Goal: Transaction & Acquisition: Purchase product/service

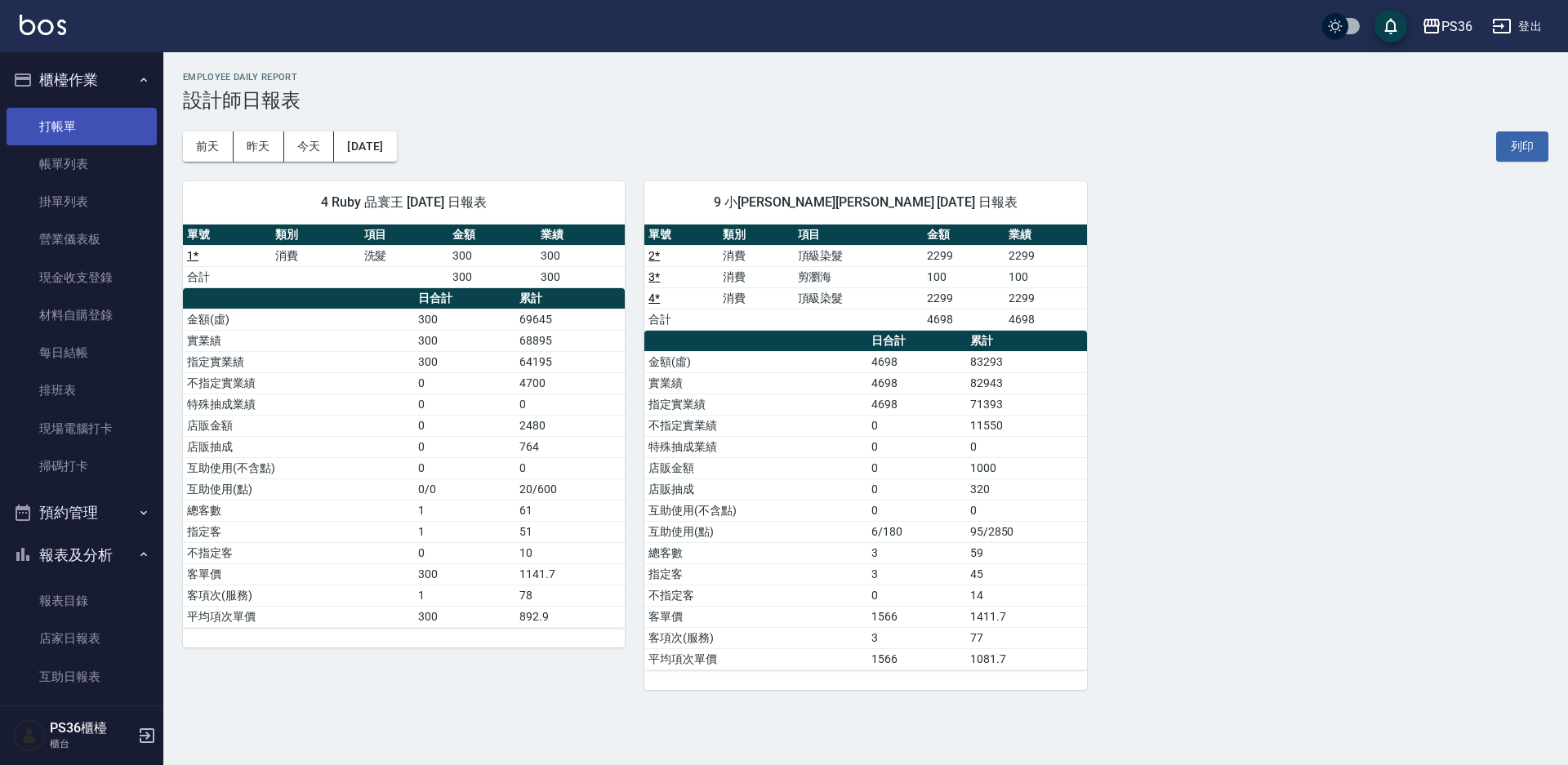
click at [59, 123] on link "打帳單" at bounding box center [81, 127] width 150 height 37
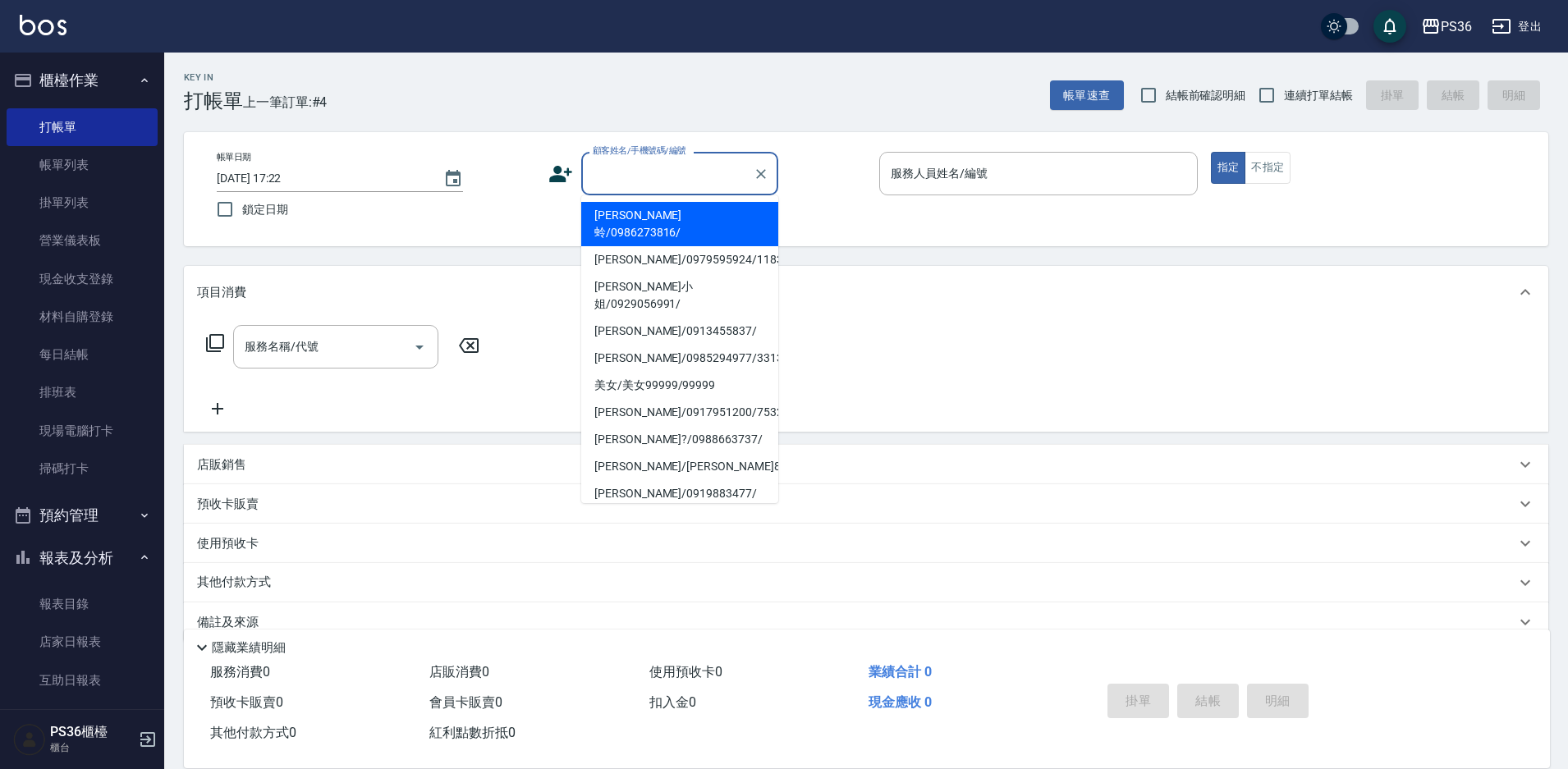
click at [678, 184] on input "顧客姓名/手機號碼/編號" at bounding box center [667, 174] width 158 height 29
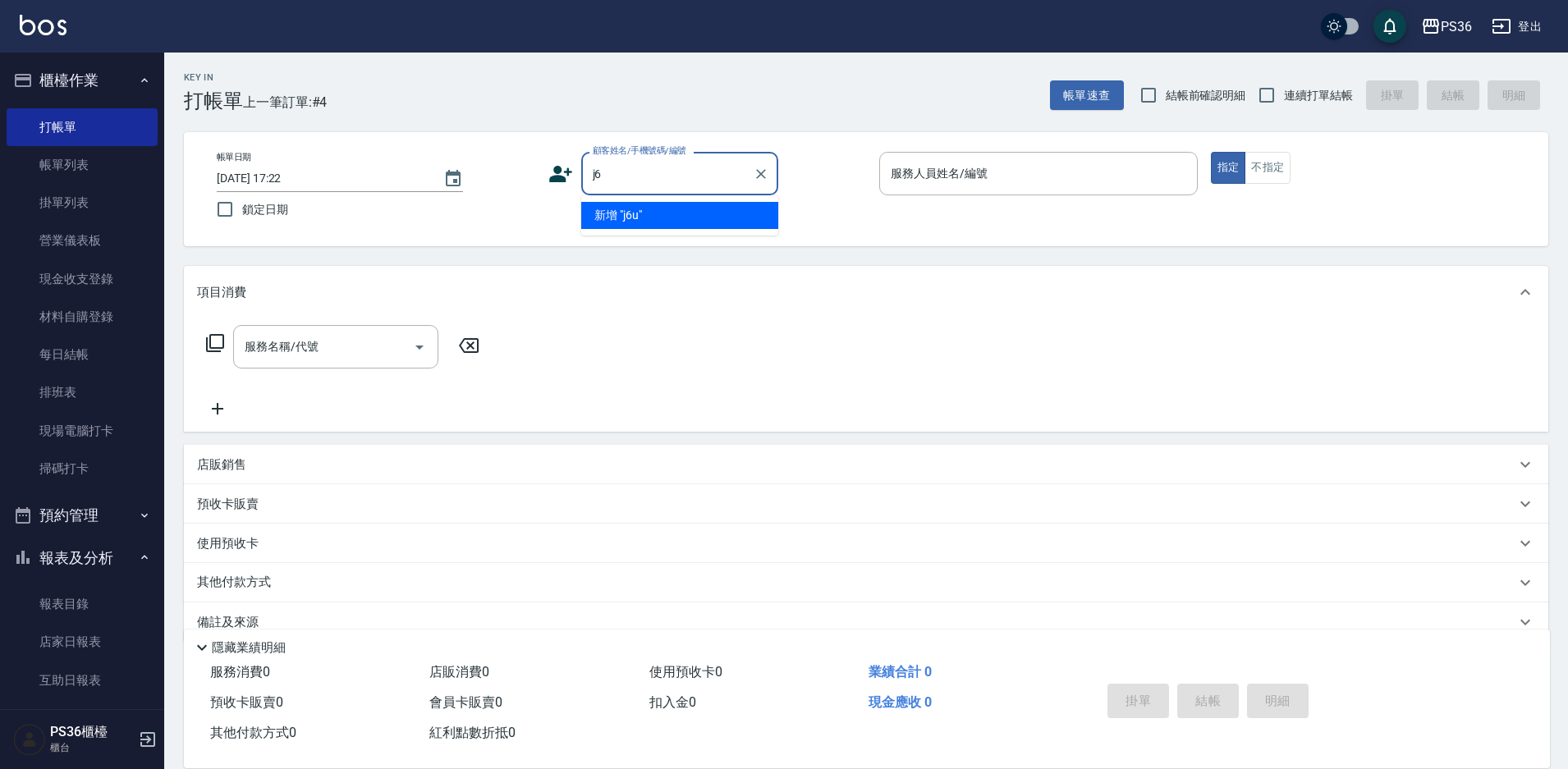
type input "j"
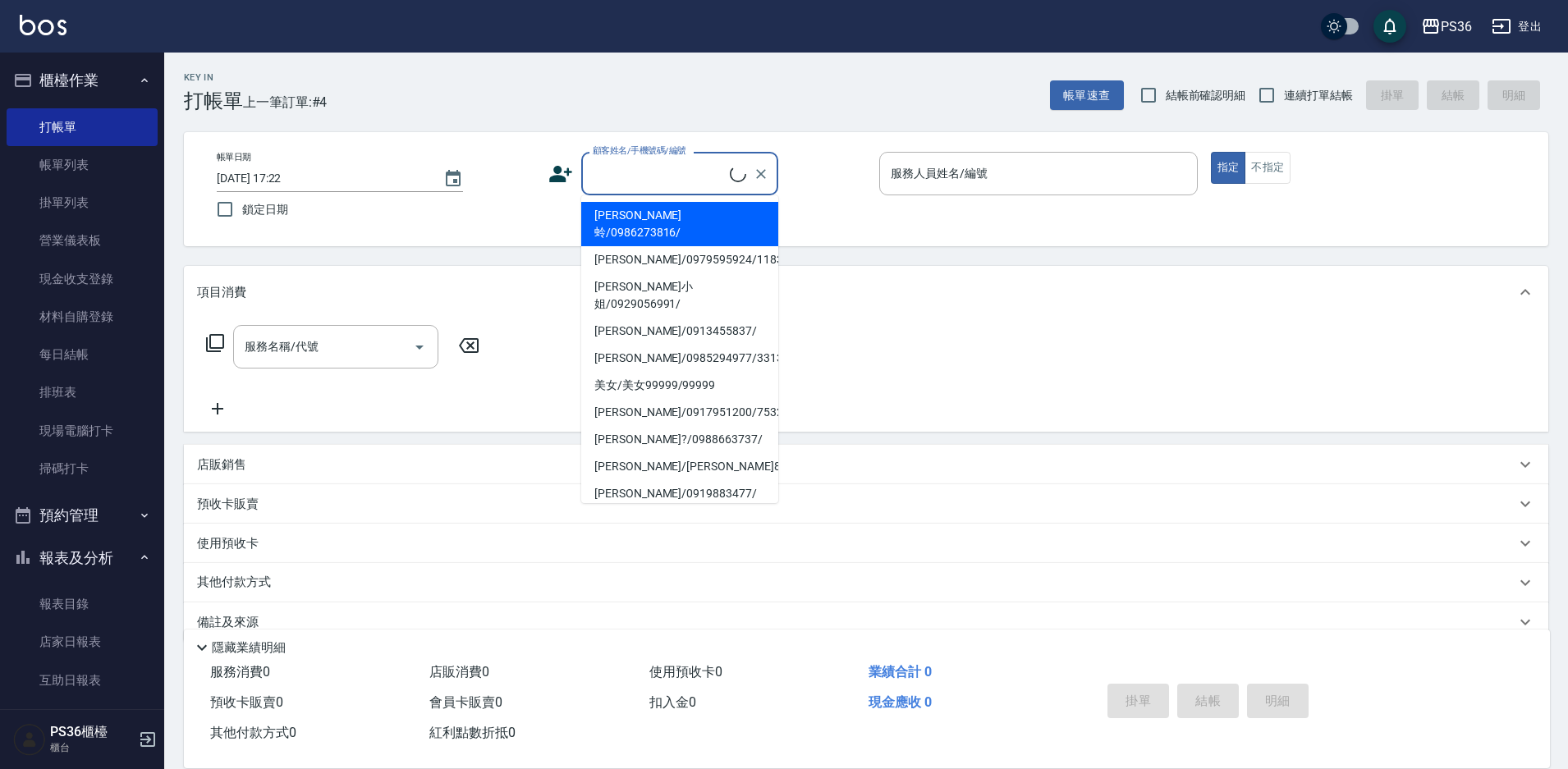
type input "l"
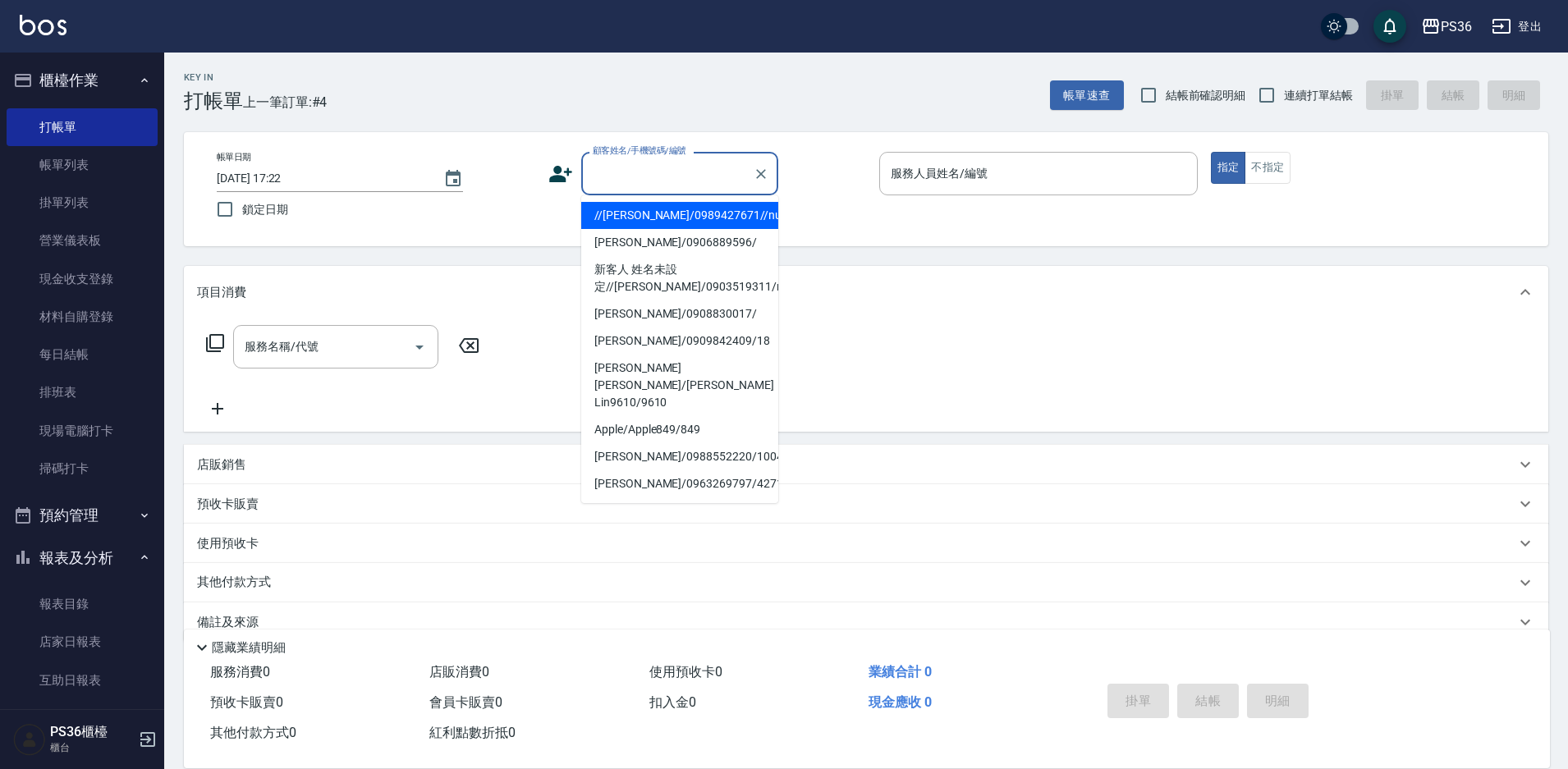
type input "ㄎ"
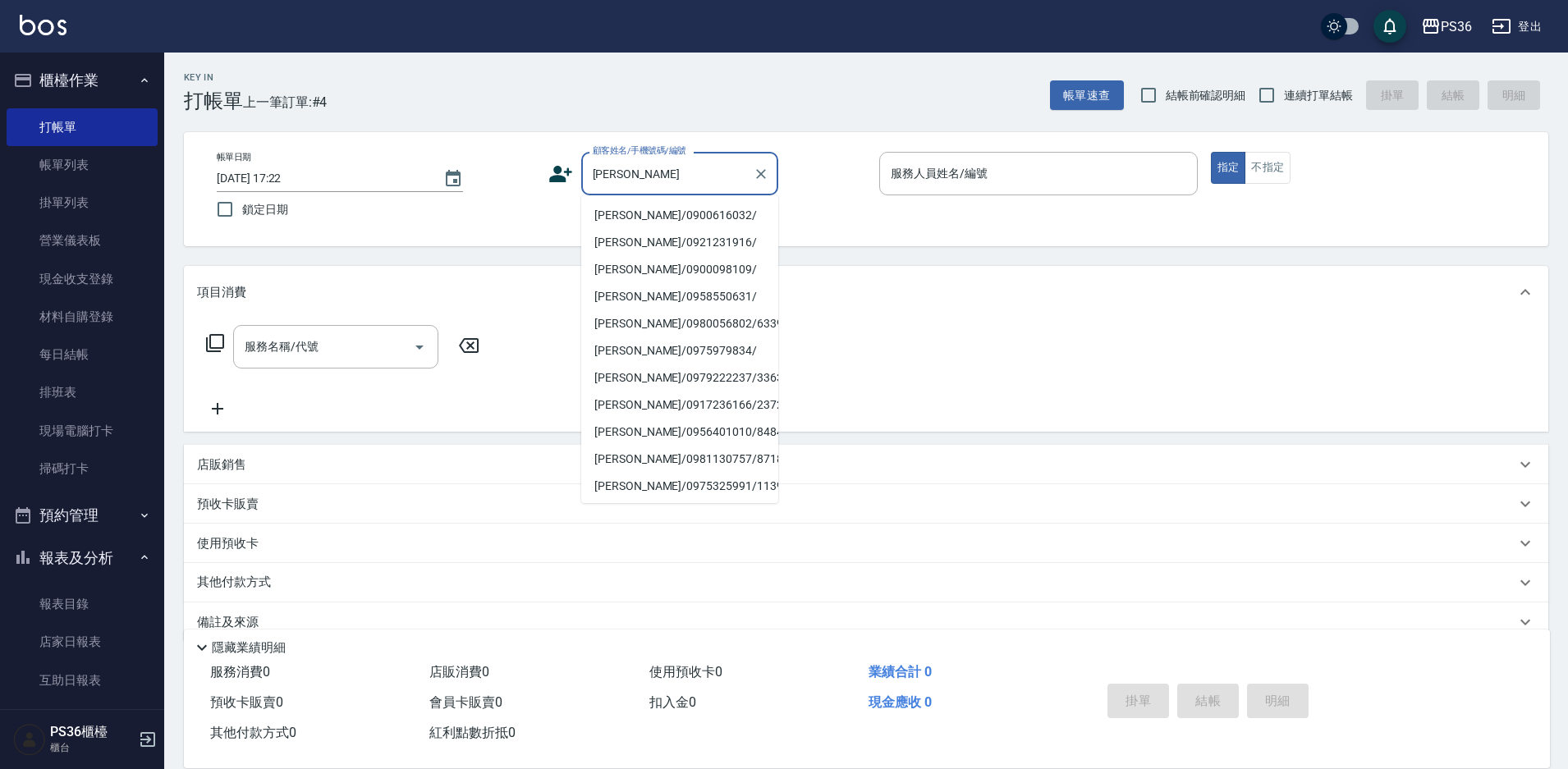
click at [653, 188] on input "[PERSON_NAME]" at bounding box center [667, 174] width 158 height 29
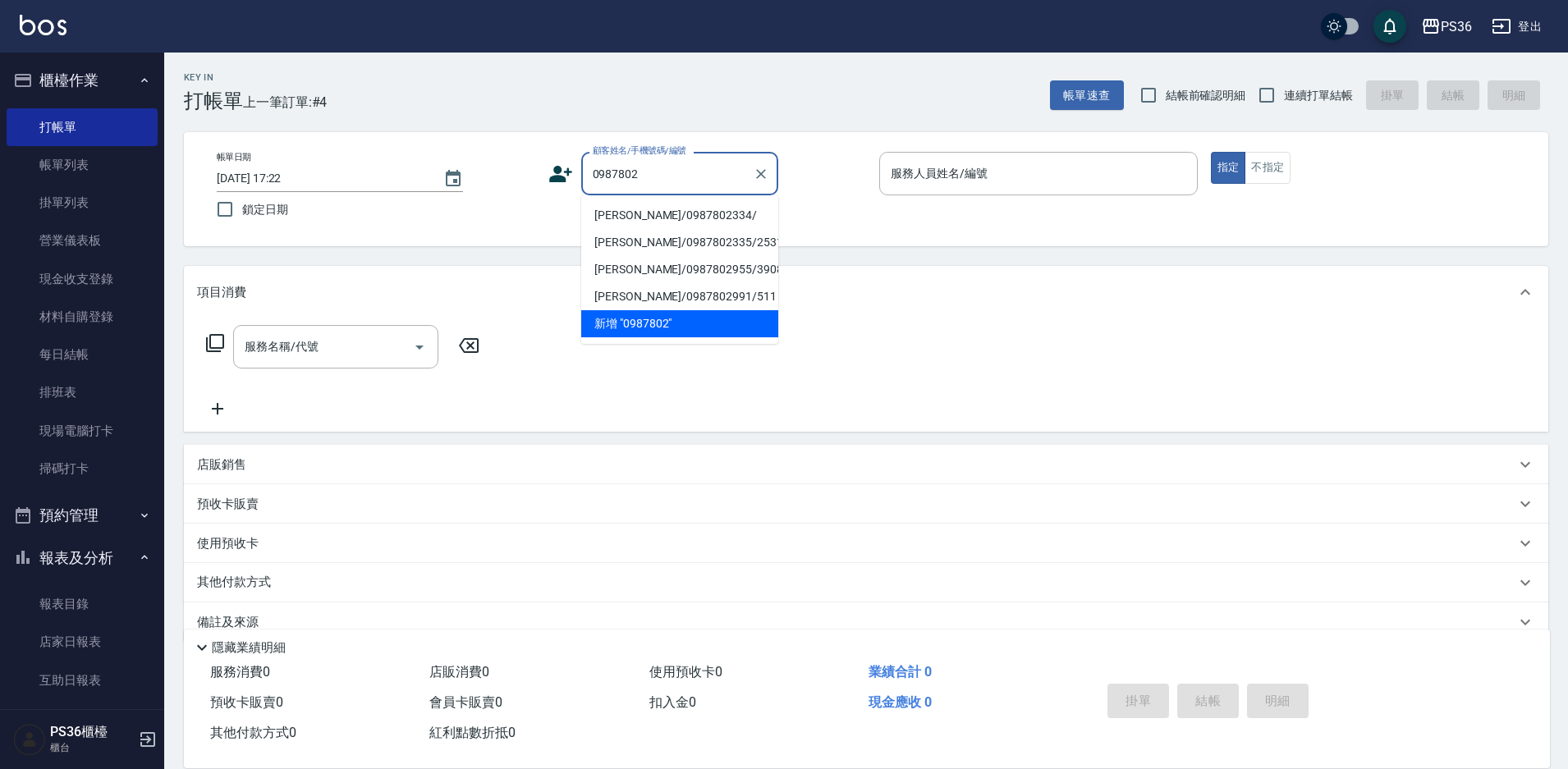
click at [694, 204] on li "[PERSON_NAME]/0987802334/" at bounding box center [679, 216] width 197 height 27
type input "[PERSON_NAME]/0987802334/"
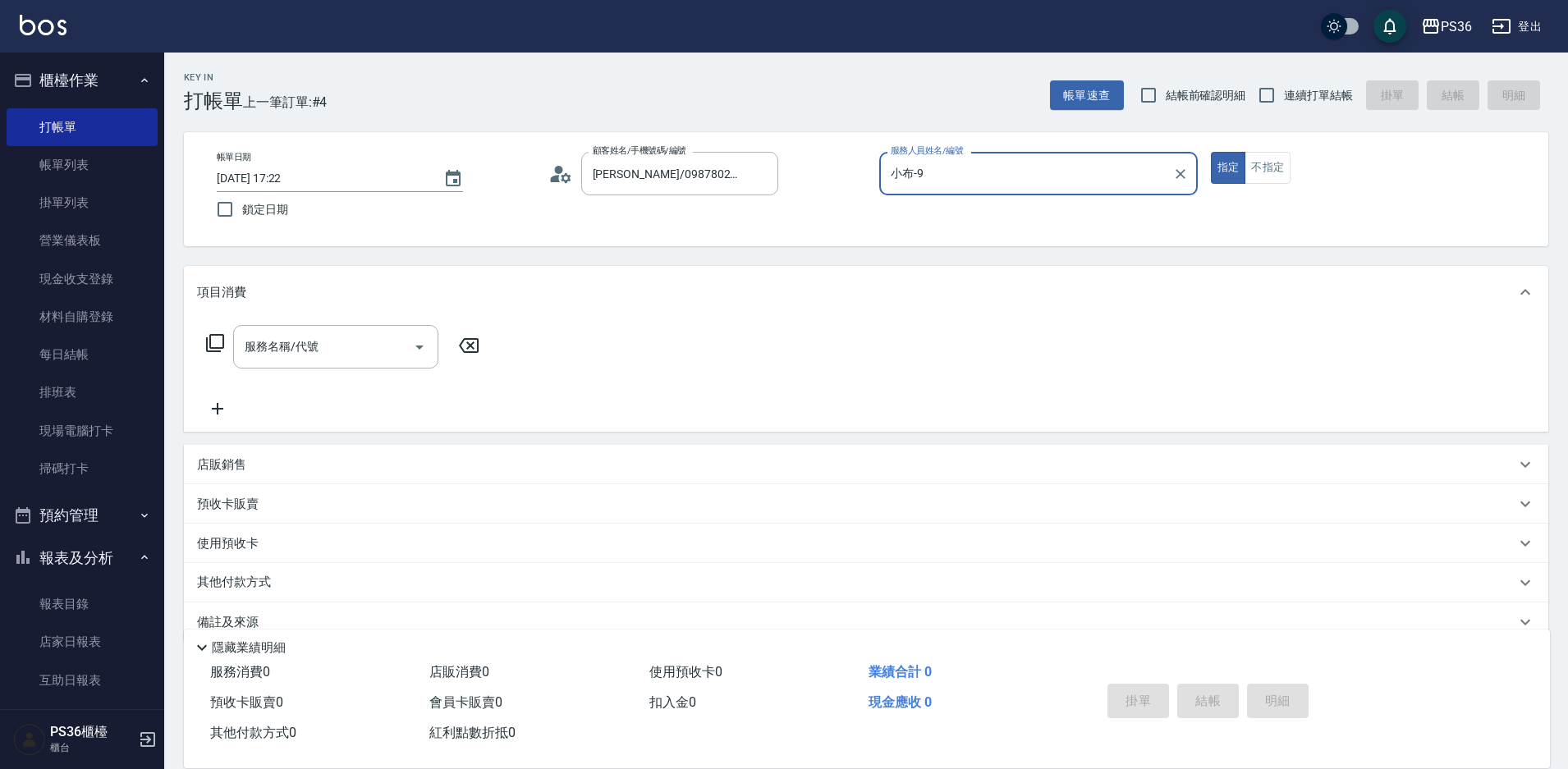
type input "小布-9"
click at [218, 340] on icon at bounding box center [215, 343] width 20 height 20
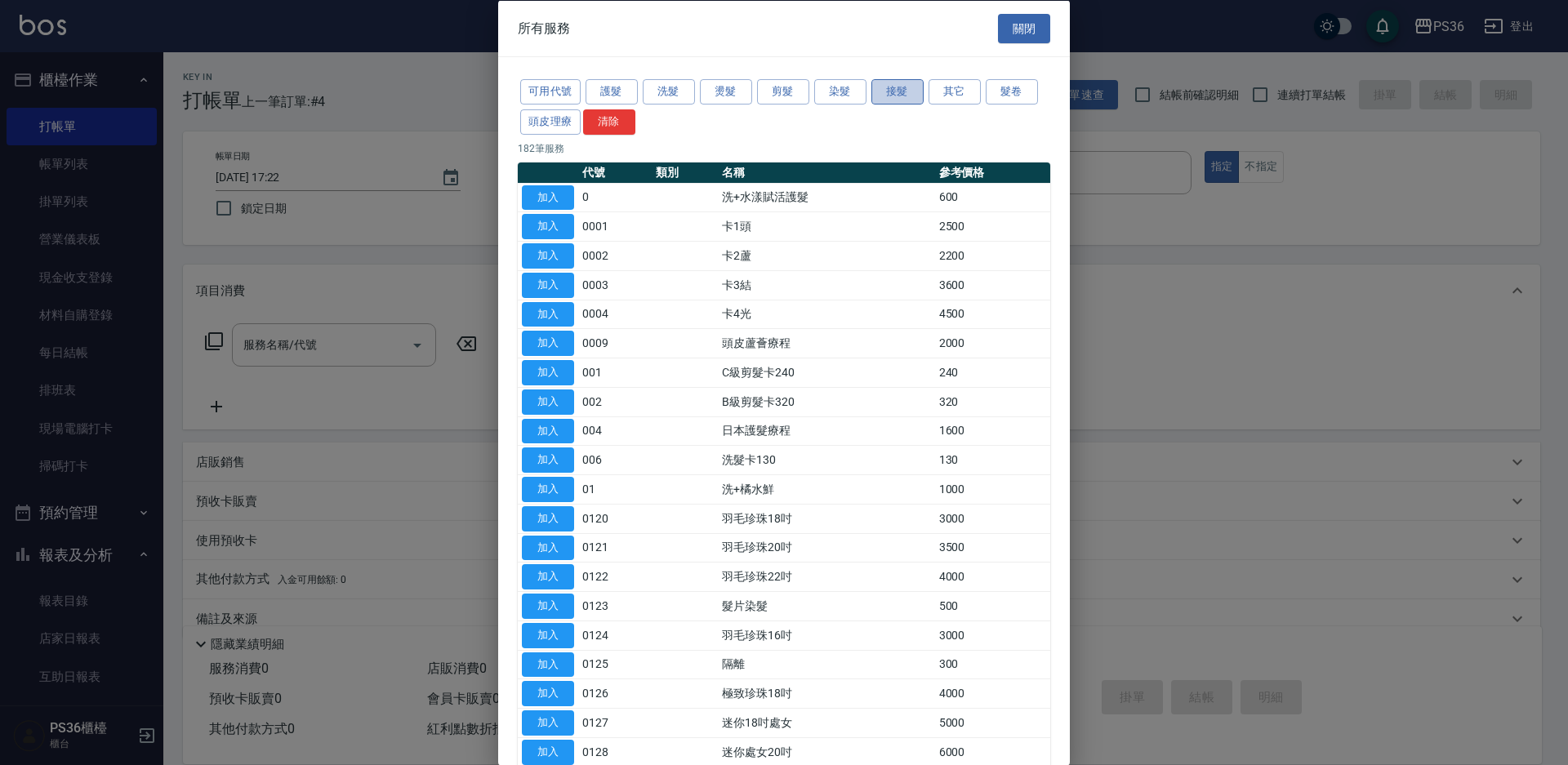
click at [884, 96] on button "接髮" at bounding box center [898, 91] width 52 height 26
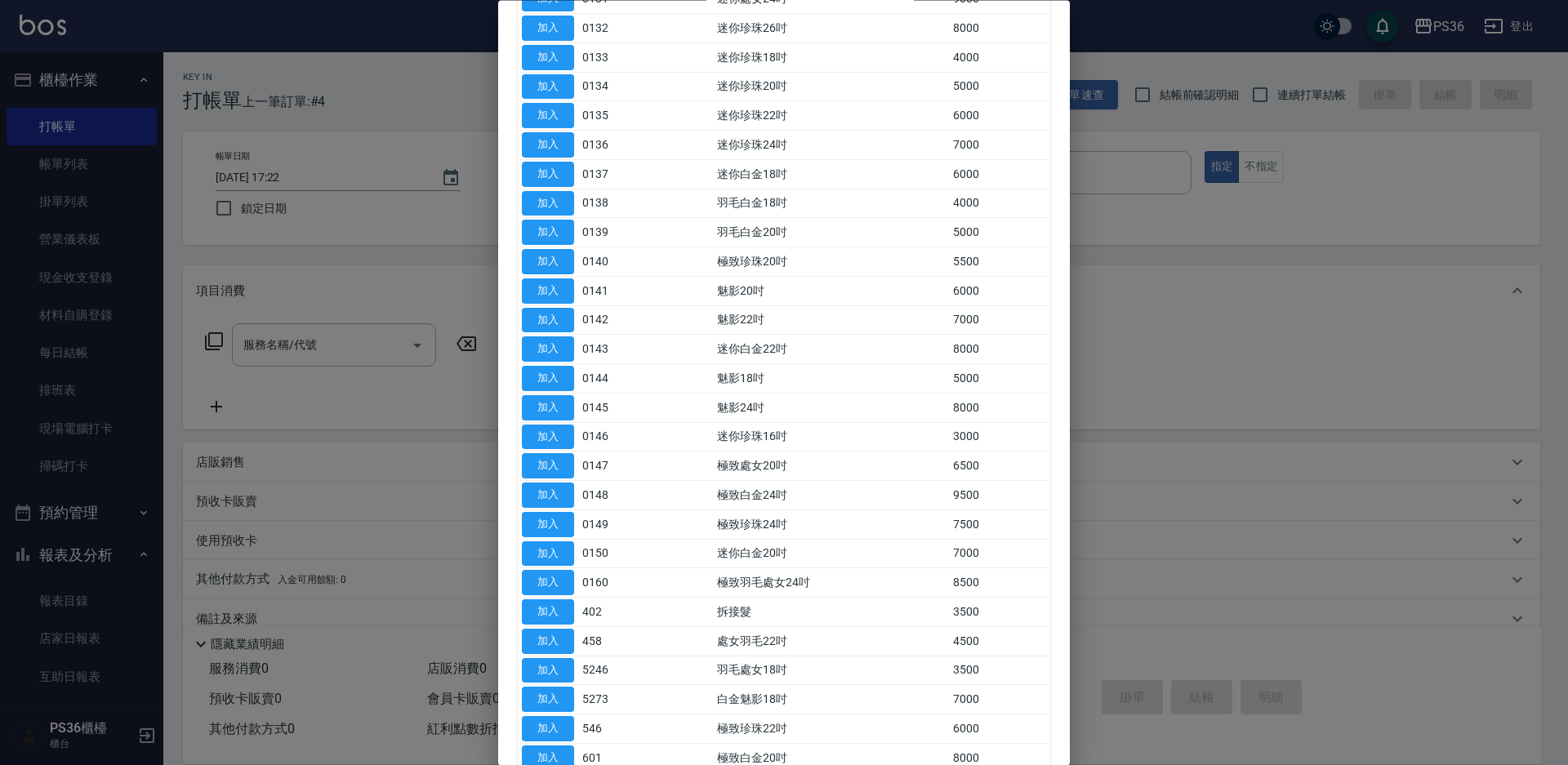
scroll to position [490, 0]
click at [551, 577] on button "加入" at bounding box center [548, 583] width 52 height 26
type input "拆接髮(402)"
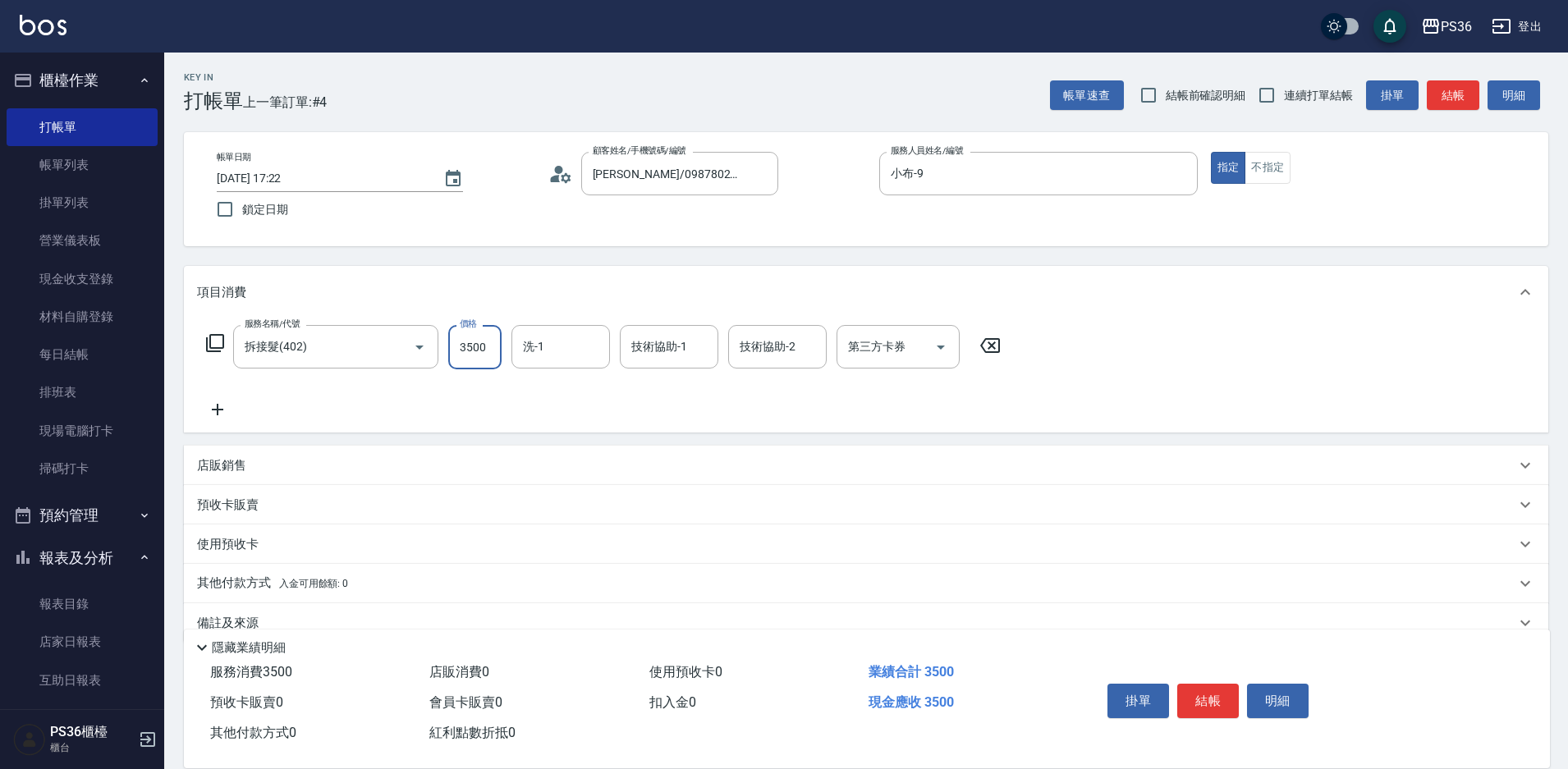
click at [474, 356] on input "3500" at bounding box center [475, 348] width 53 height 45
type input "3000"
click at [217, 339] on icon at bounding box center [215, 343] width 20 height 20
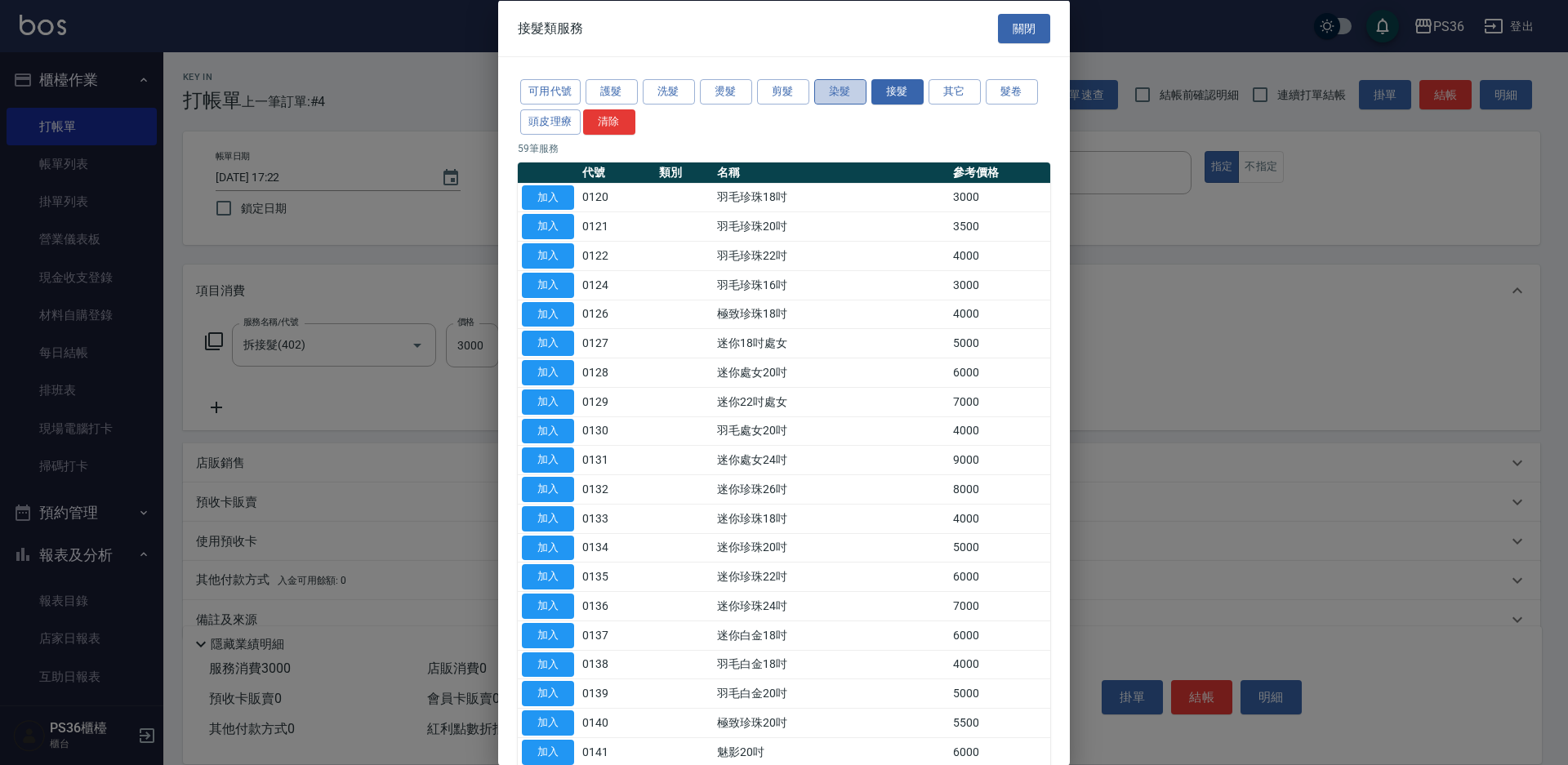
click at [843, 90] on button "染髮" at bounding box center [840, 91] width 52 height 26
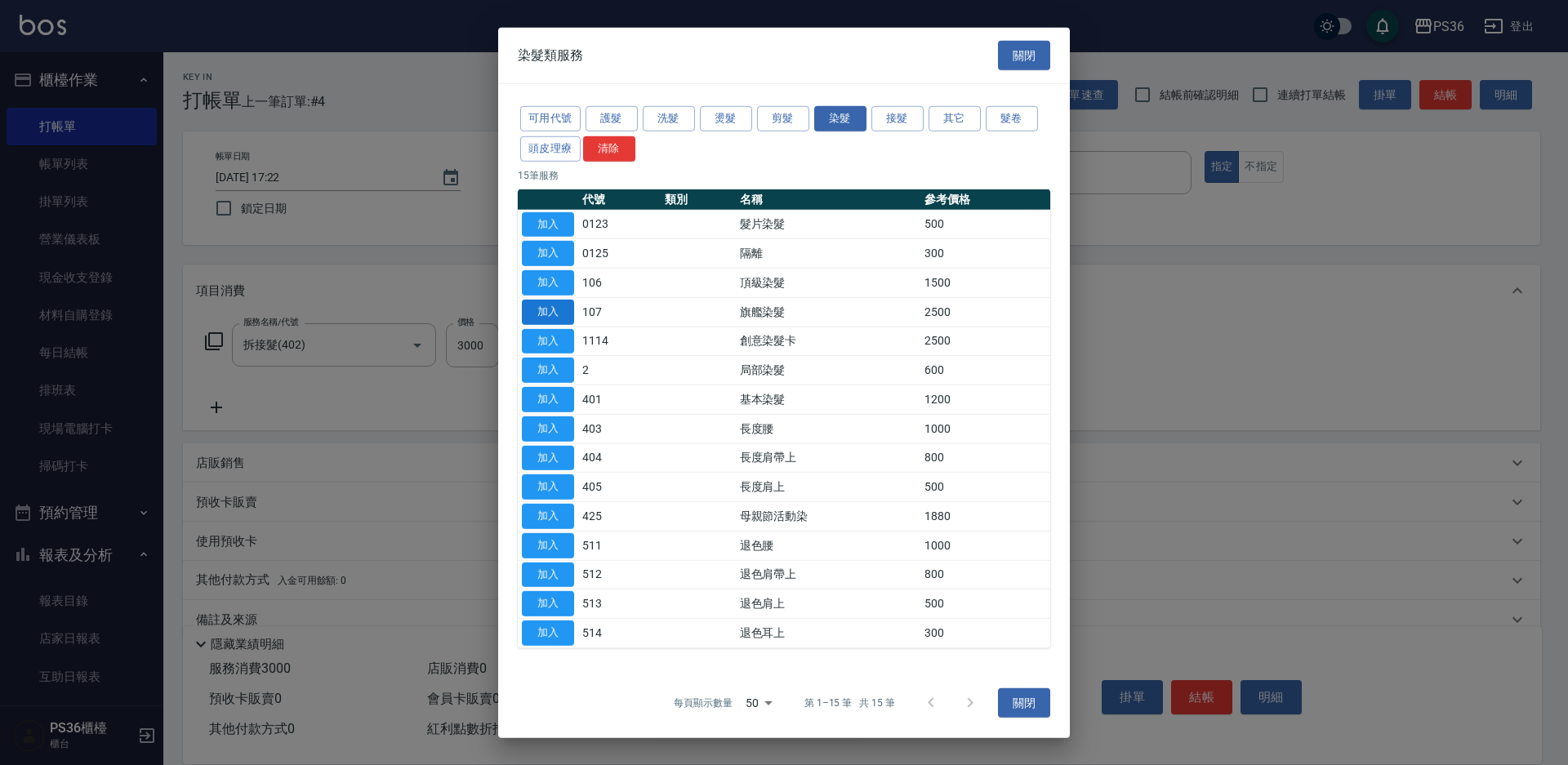
click at [549, 312] on button "加入" at bounding box center [548, 312] width 52 height 26
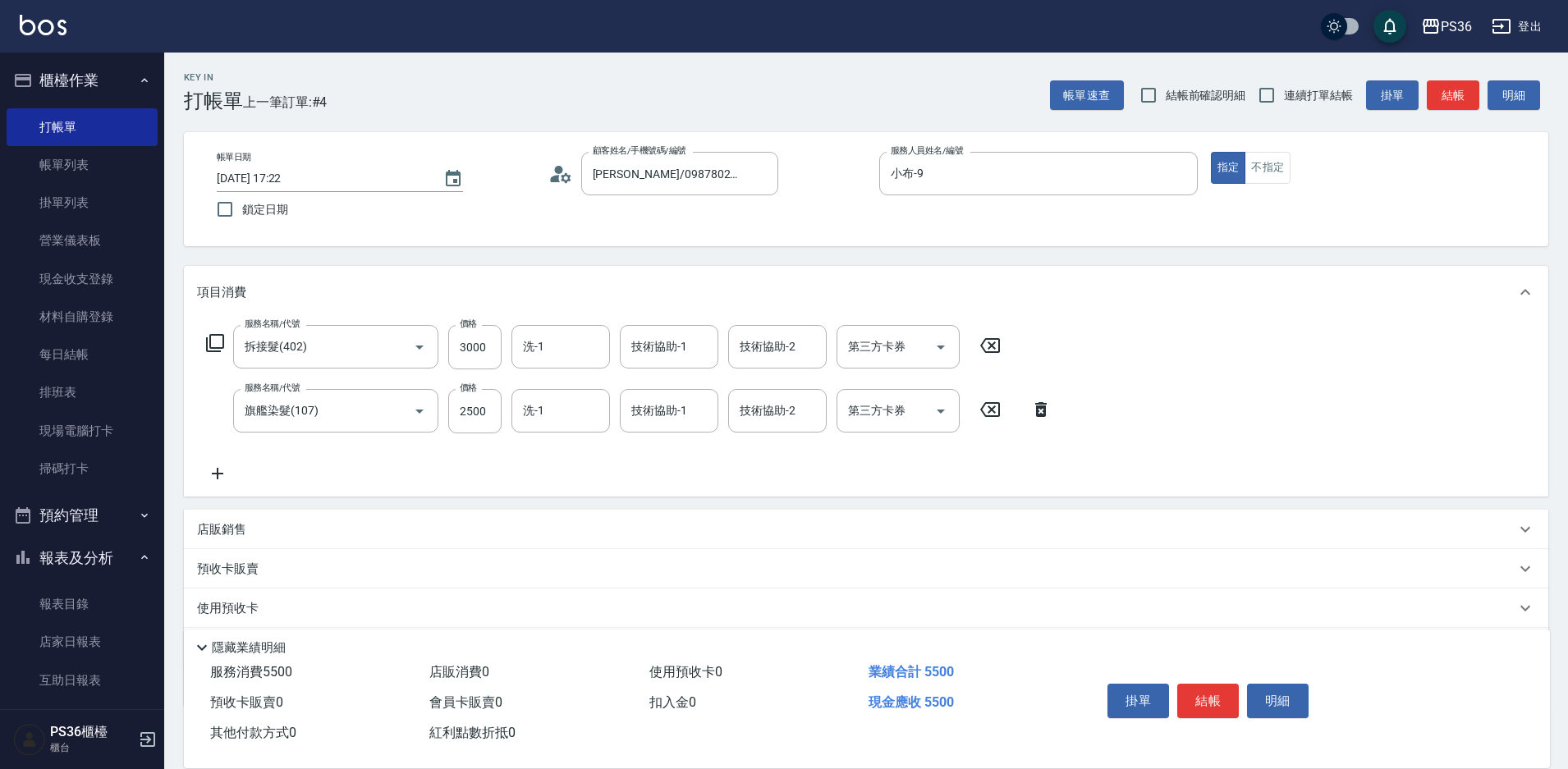
click at [222, 348] on icon at bounding box center [215, 343] width 20 height 20
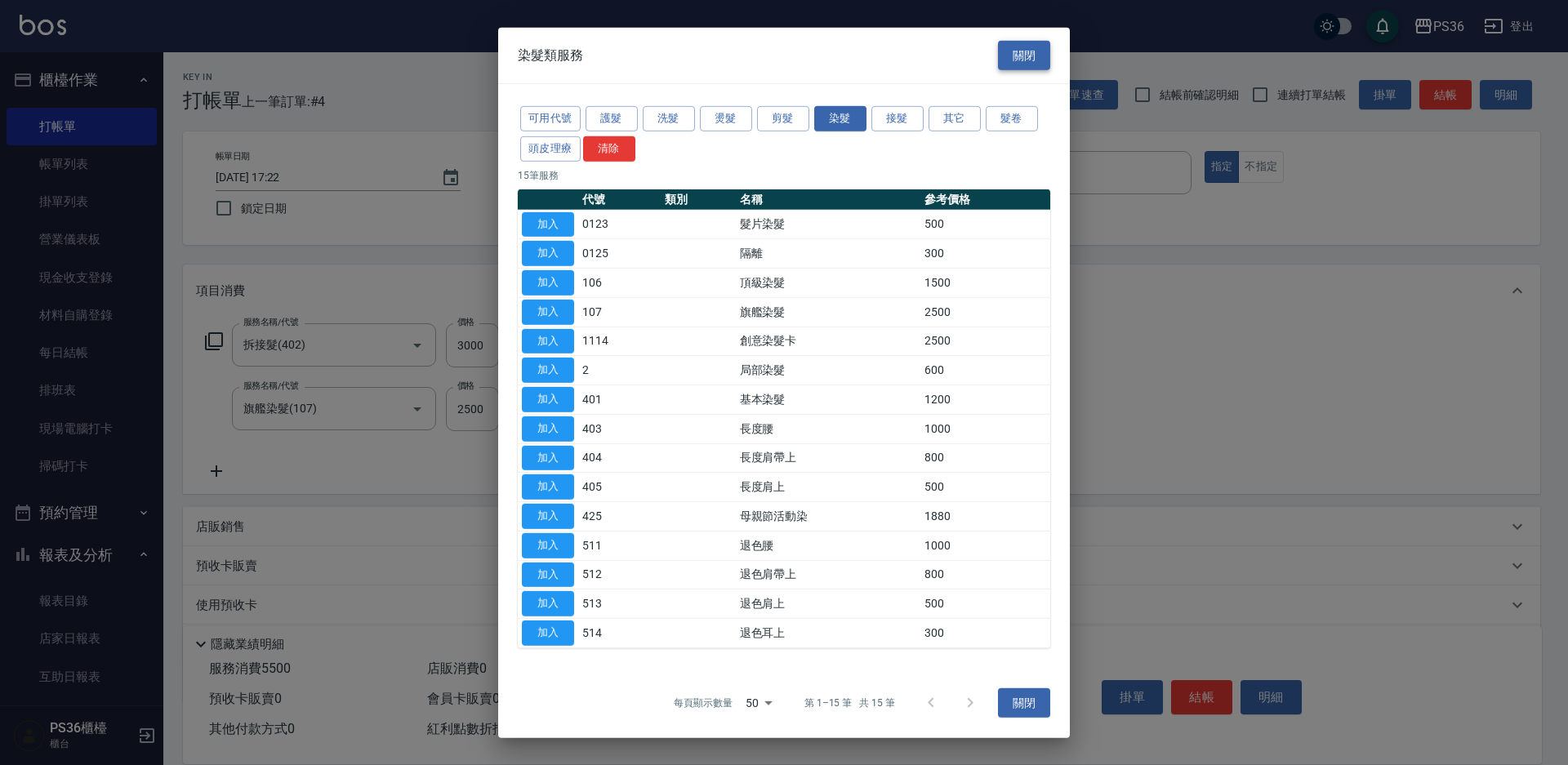
click at [1041, 66] on button "關閉" at bounding box center [1024, 55] width 52 height 30
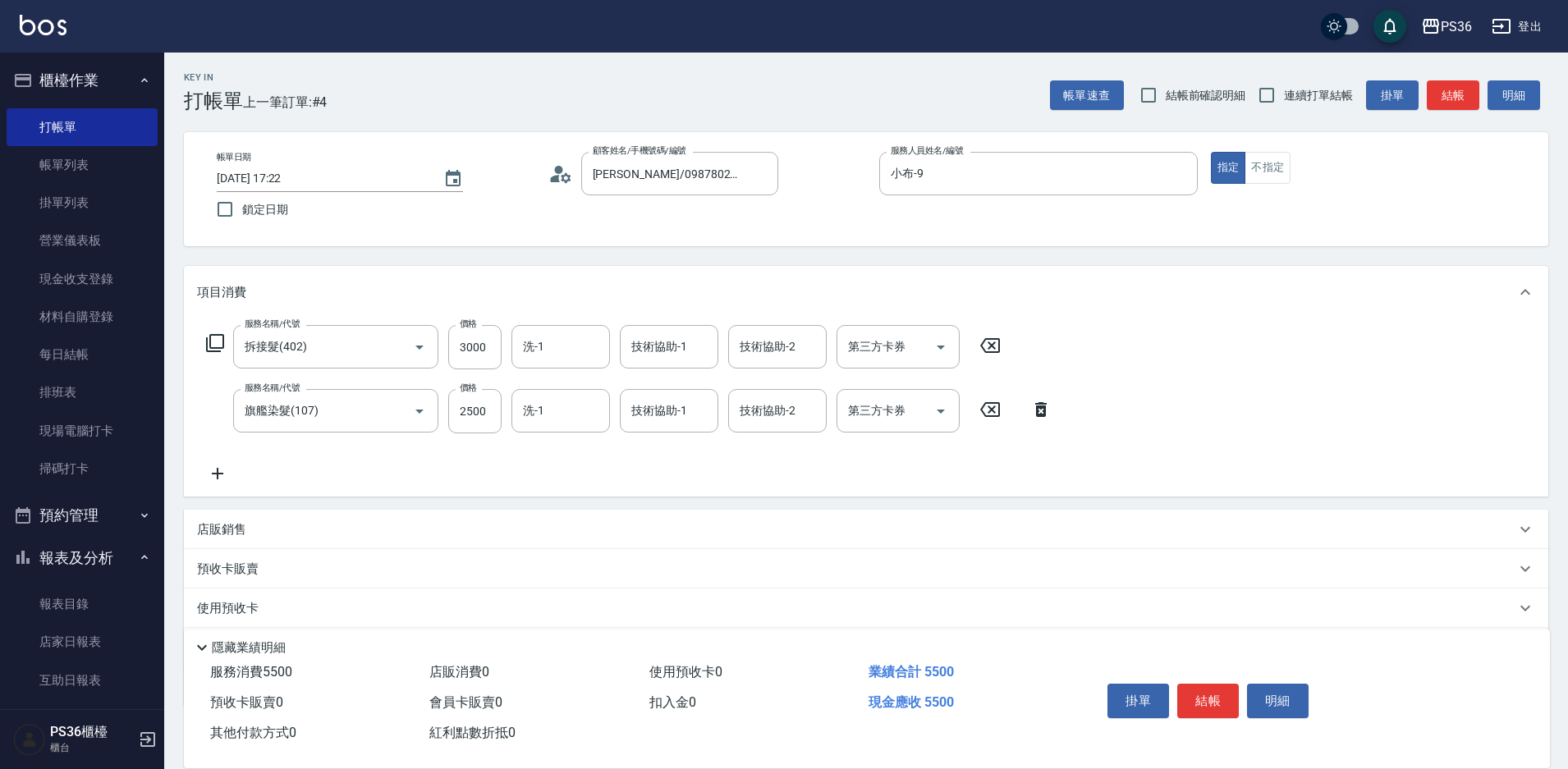
click at [216, 470] on icon at bounding box center [218, 473] width 41 height 20
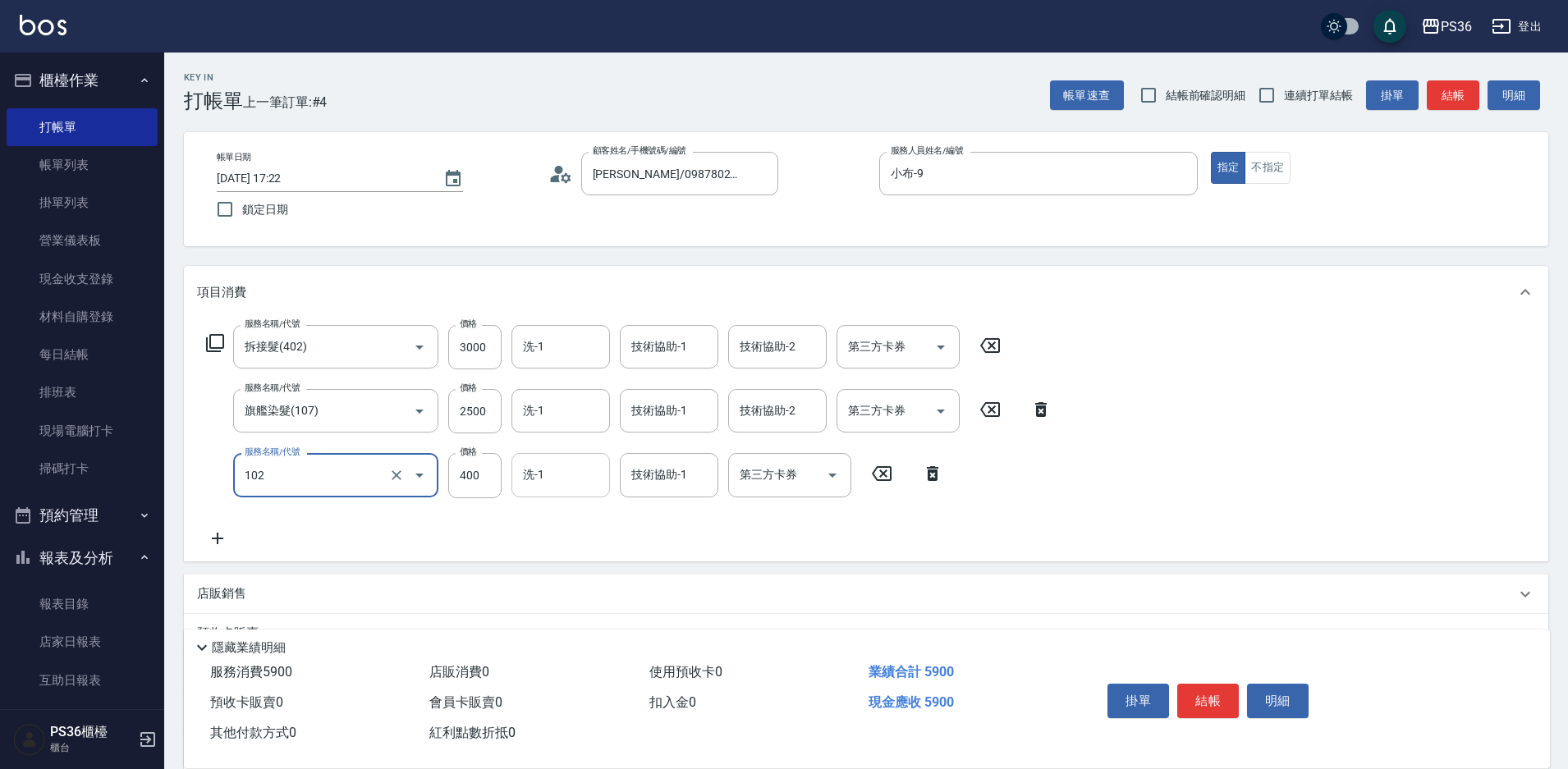
type input "精油洗髮(102)"
click at [548, 478] on input "洗-1" at bounding box center [561, 475] width 84 height 29
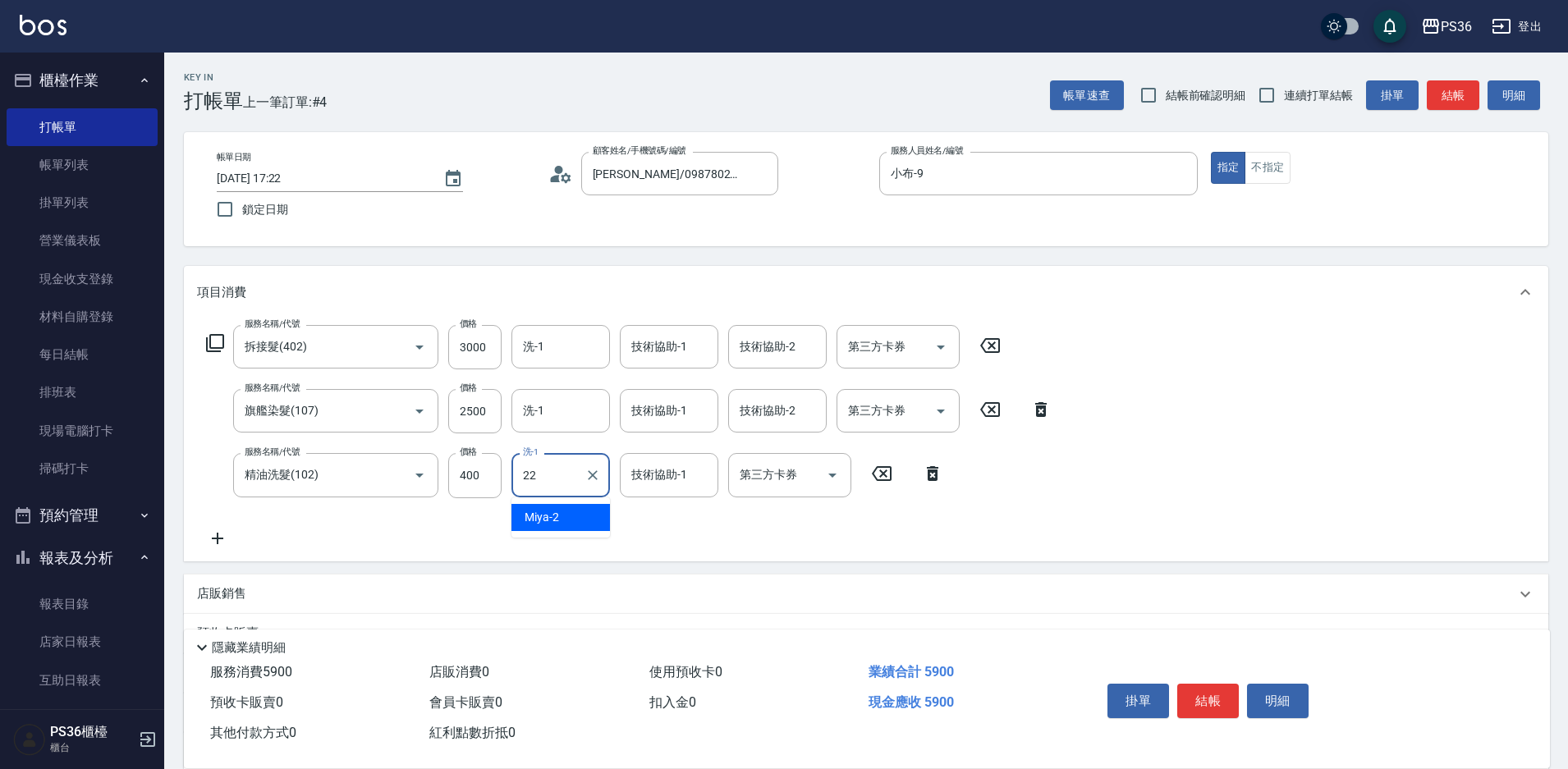
type input "[PERSON_NAME]-22"
click at [558, 412] on input "洗-1" at bounding box center [561, 411] width 84 height 29
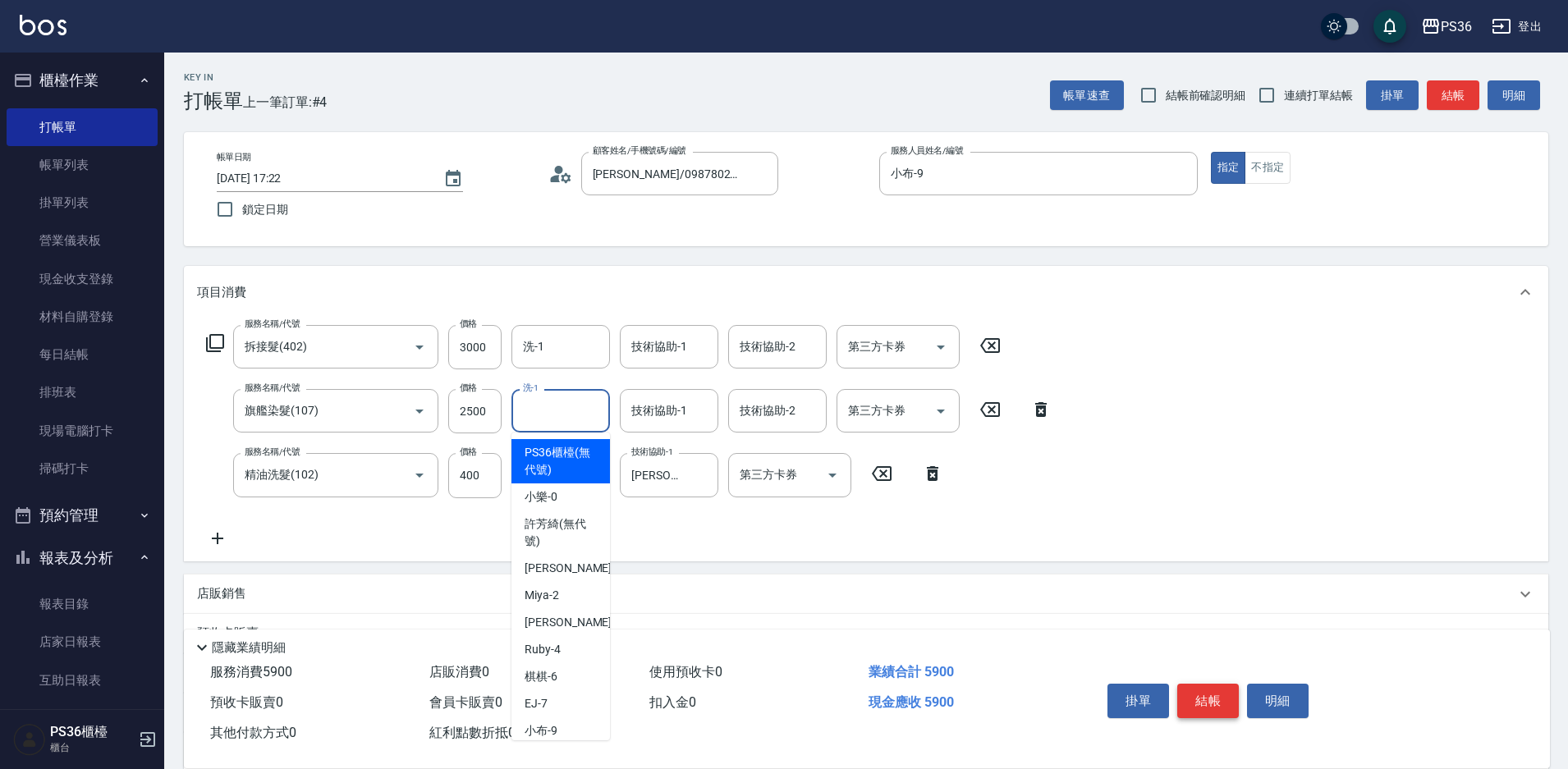
click at [1207, 690] on button "結帳" at bounding box center [1208, 700] width 62 height 35
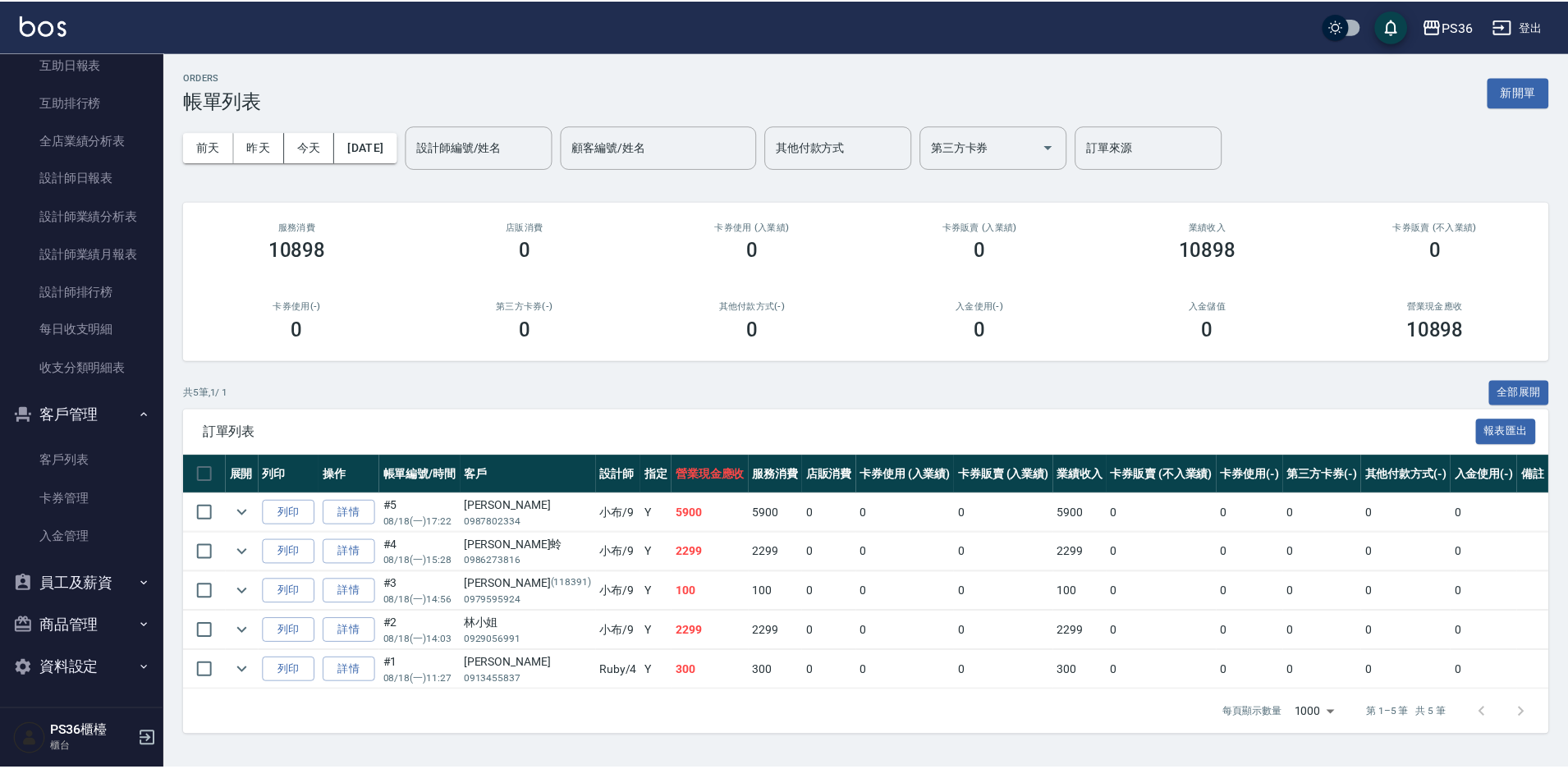
scroll to position [535, 0]
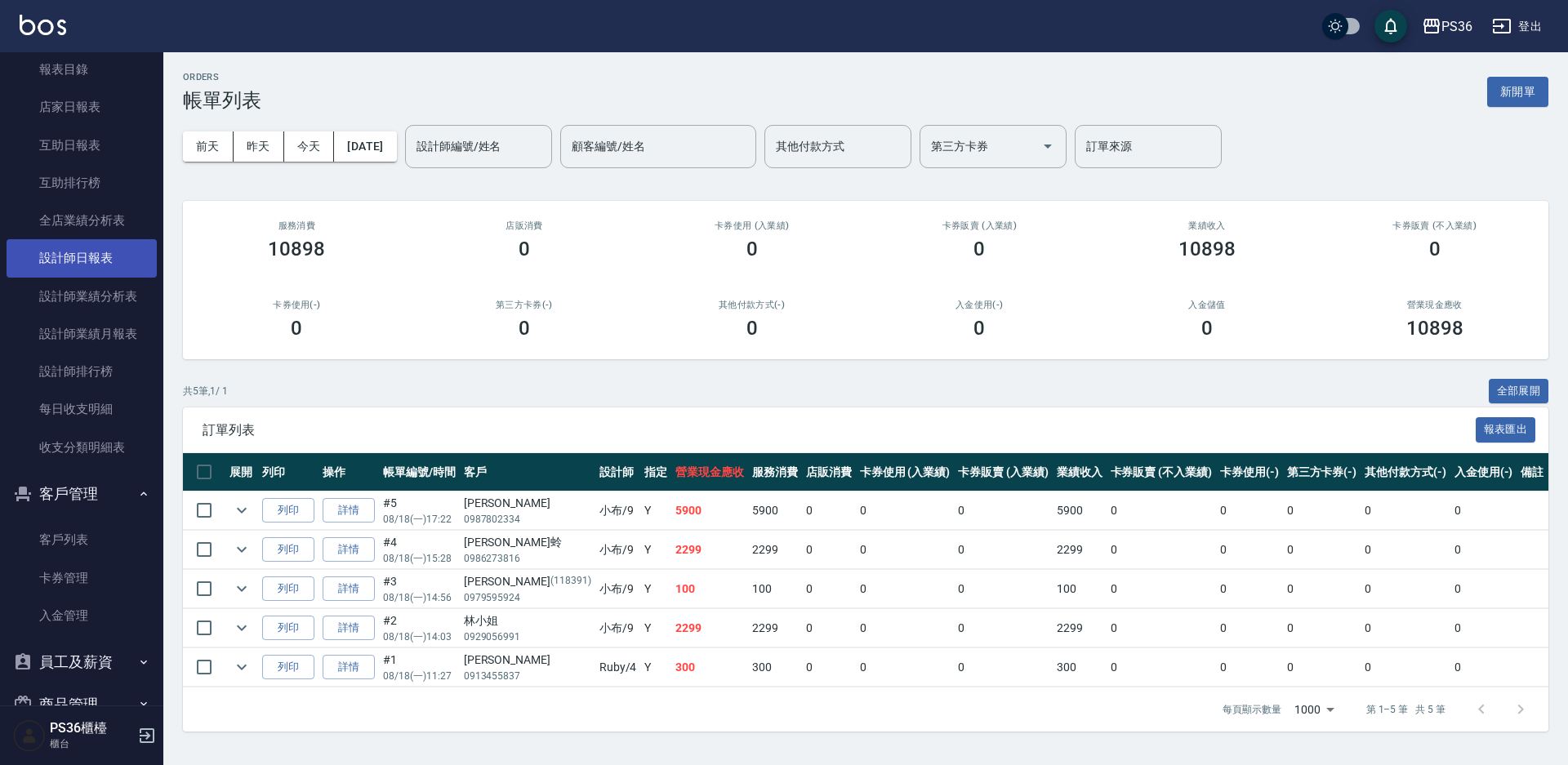
click at [90, 267] on link "設計師日報表" at bounding box center [81, 258] width 150 height 37
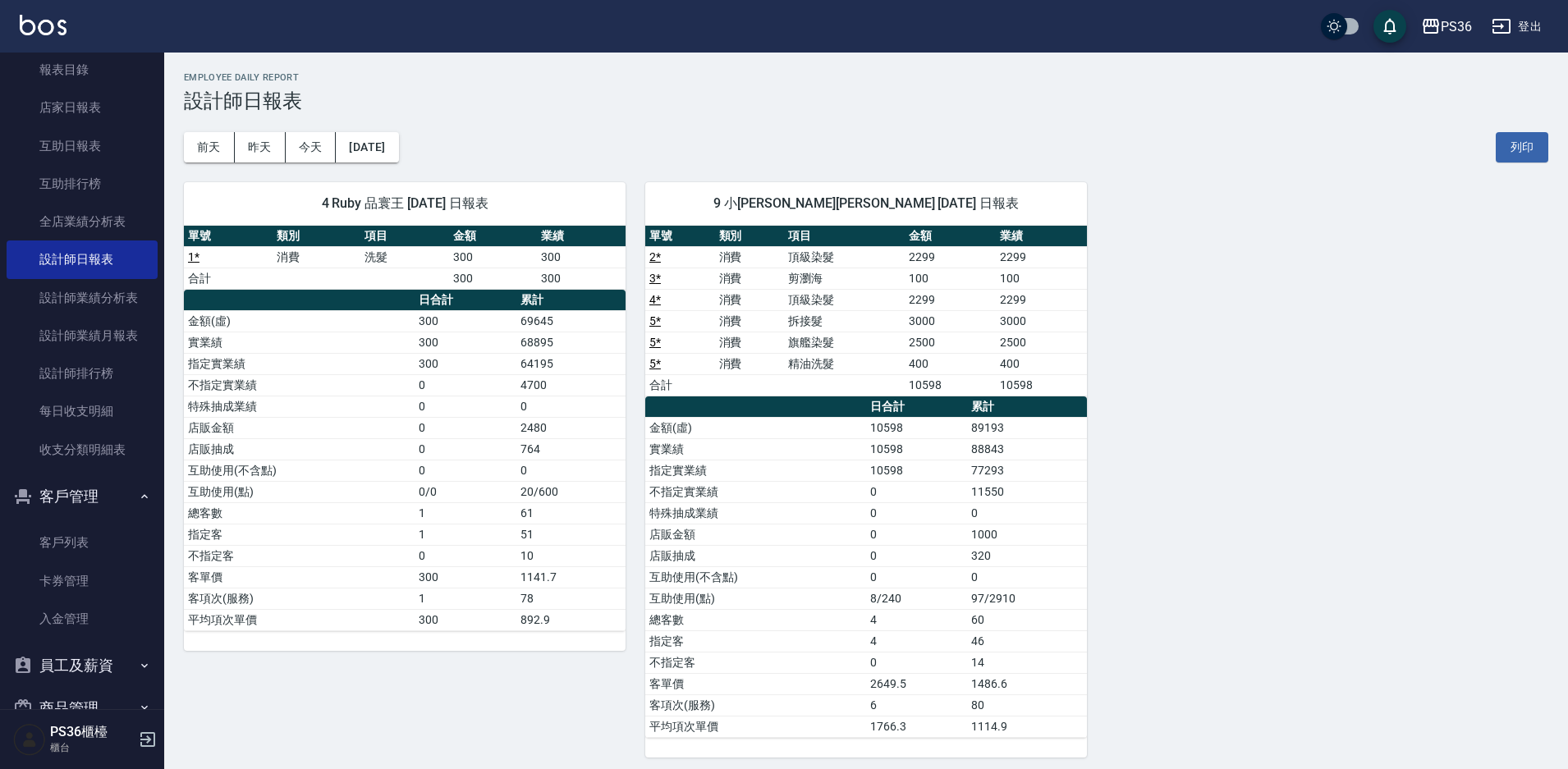
click at [1254, 497] on div "4 Ruby 品寰王 [DATE] 日報表 單號 類別 項目 金額 業績 1 * 消費 洗髮 300 300 合計 300 300 日合計 累計 金額(虛) …" at bounding box center [856, 460] width 1384 height 595
click at [267, 152] on button "昨天" at bounding box center [259, 147] width 51 height 30
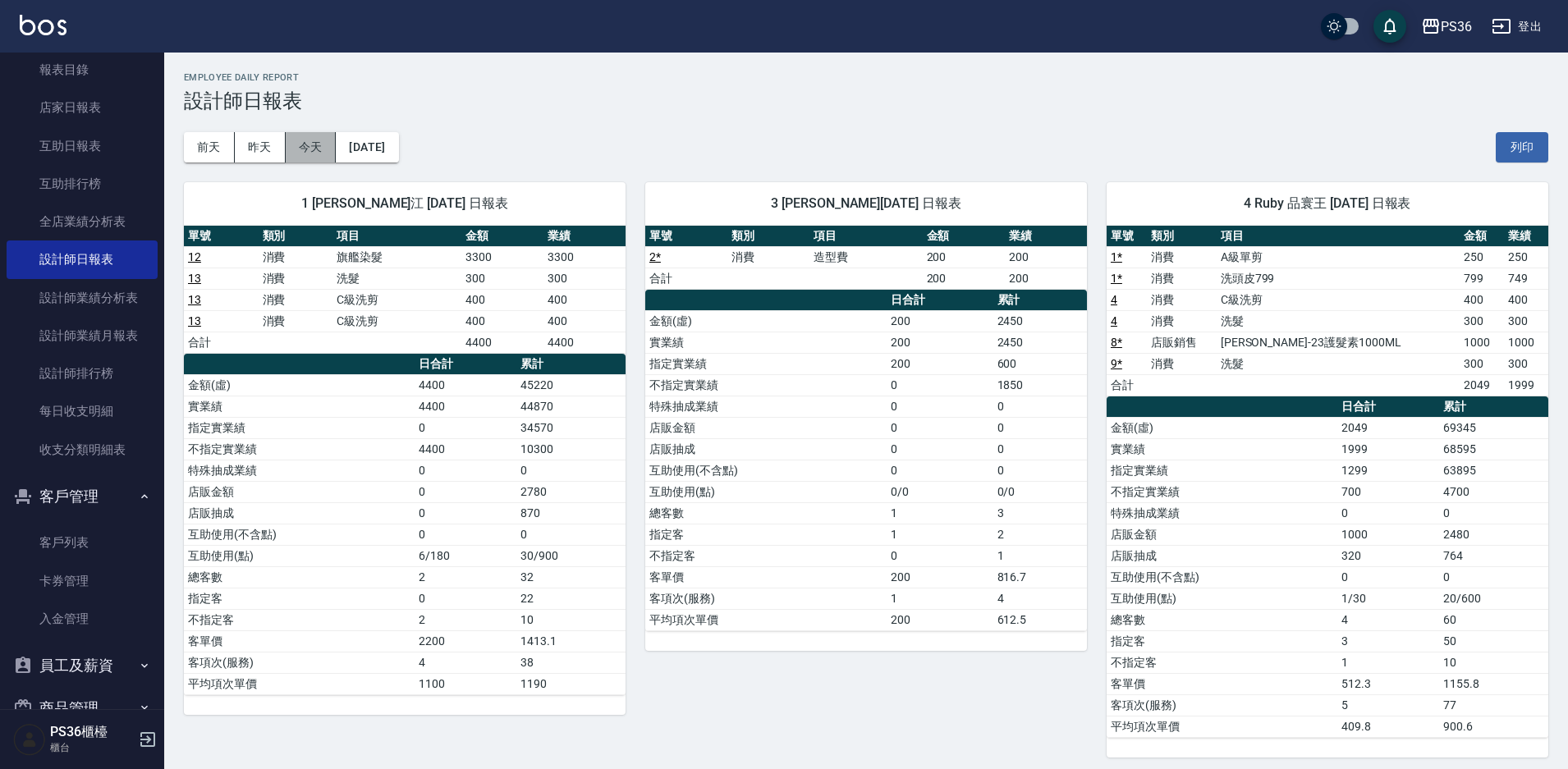
click at [324, 157] on button "今天" at bounding box center [311, 147] width 51 height 30
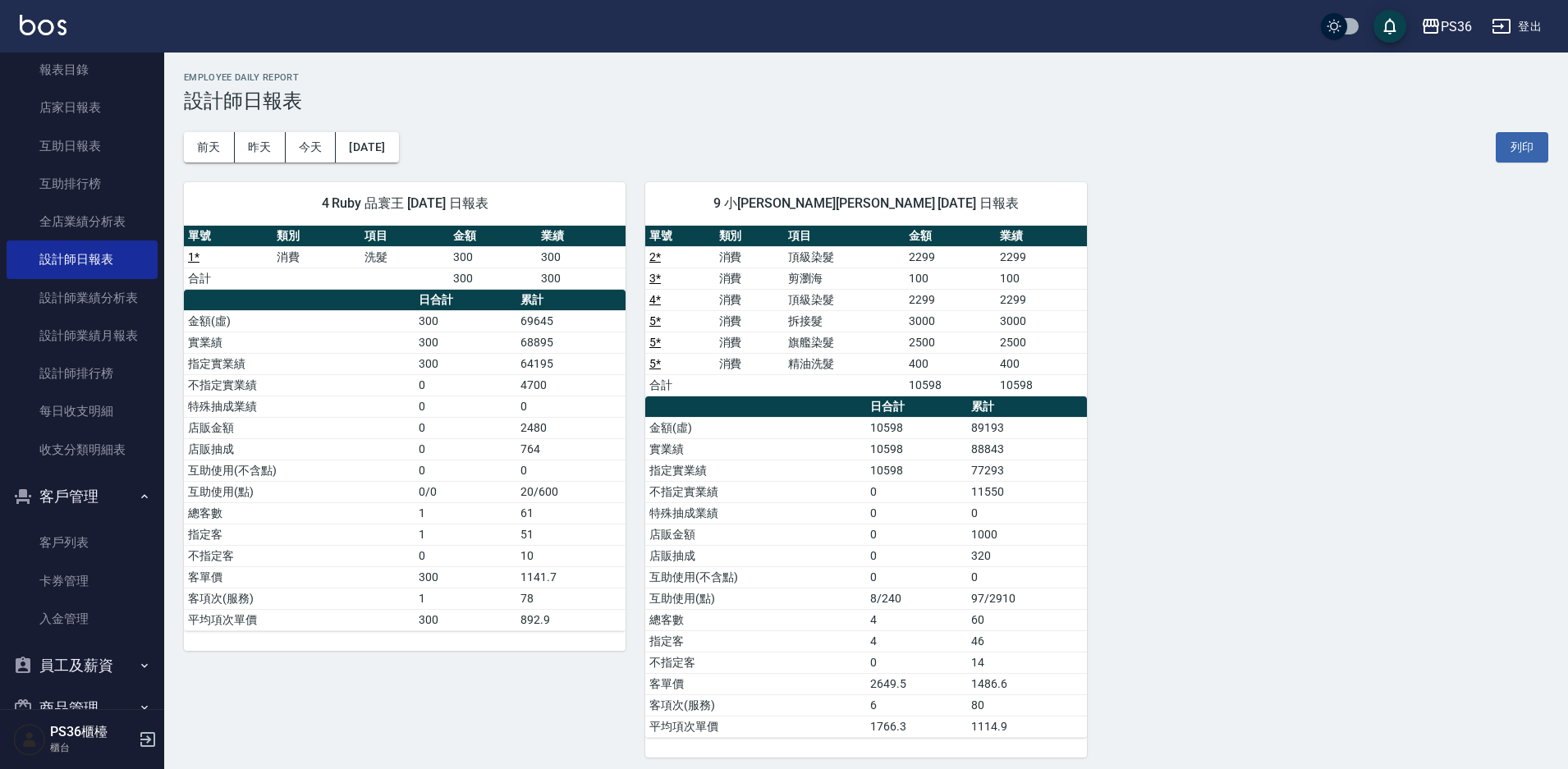
click at [1388, 510] on div "4 Ruby 品寰王 [DATE] 日報表 單號 類別 項目 金額 業績 1 * 消費 洗髮 300 300 合計 300 300 日合計 累計 金額(虛) …" at bounding box center [856, 460] width 1384 height 595
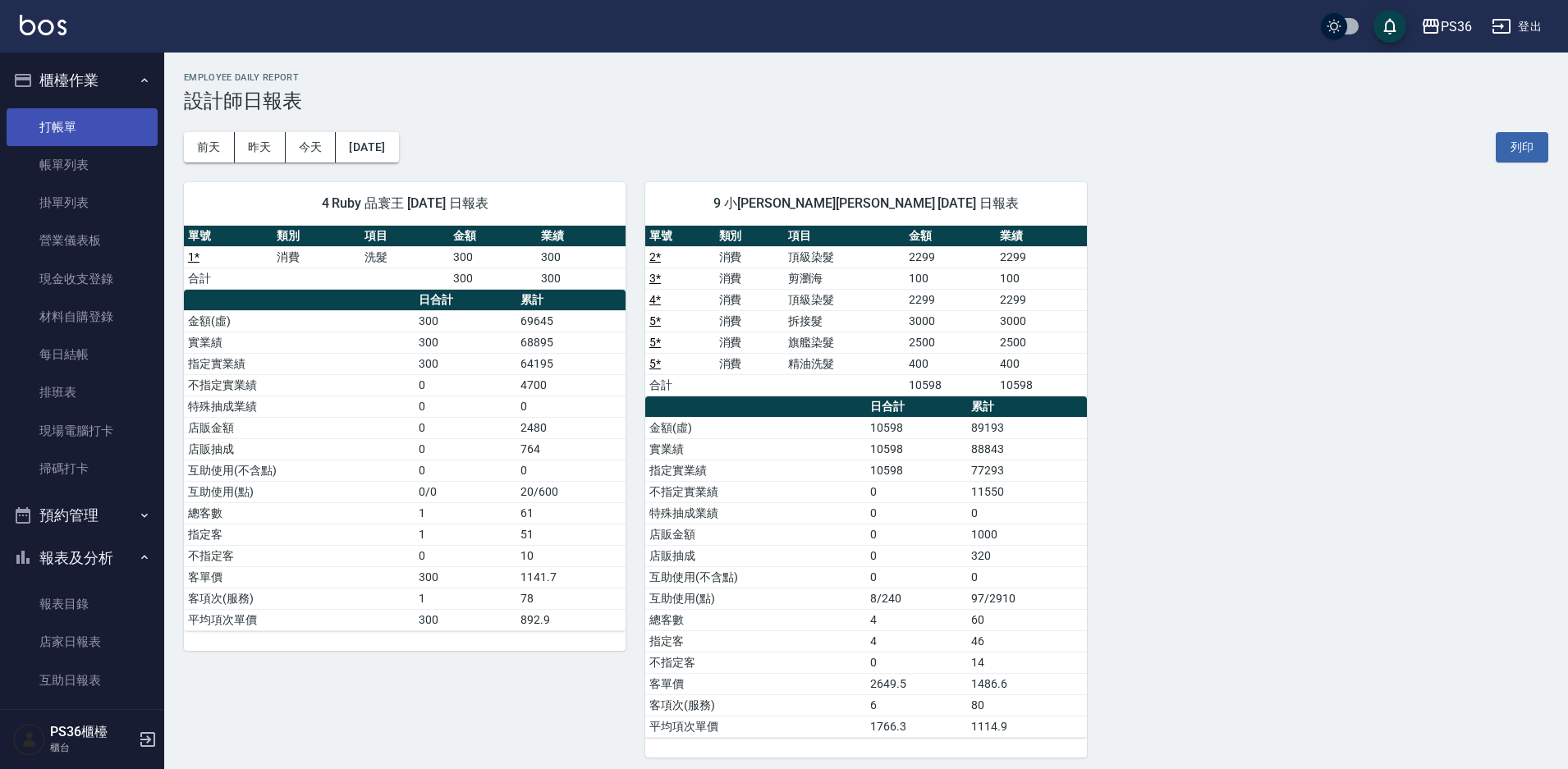
click at [50, 126] on link "打帳單" at bounding box center [81, 127] width 151 height 37
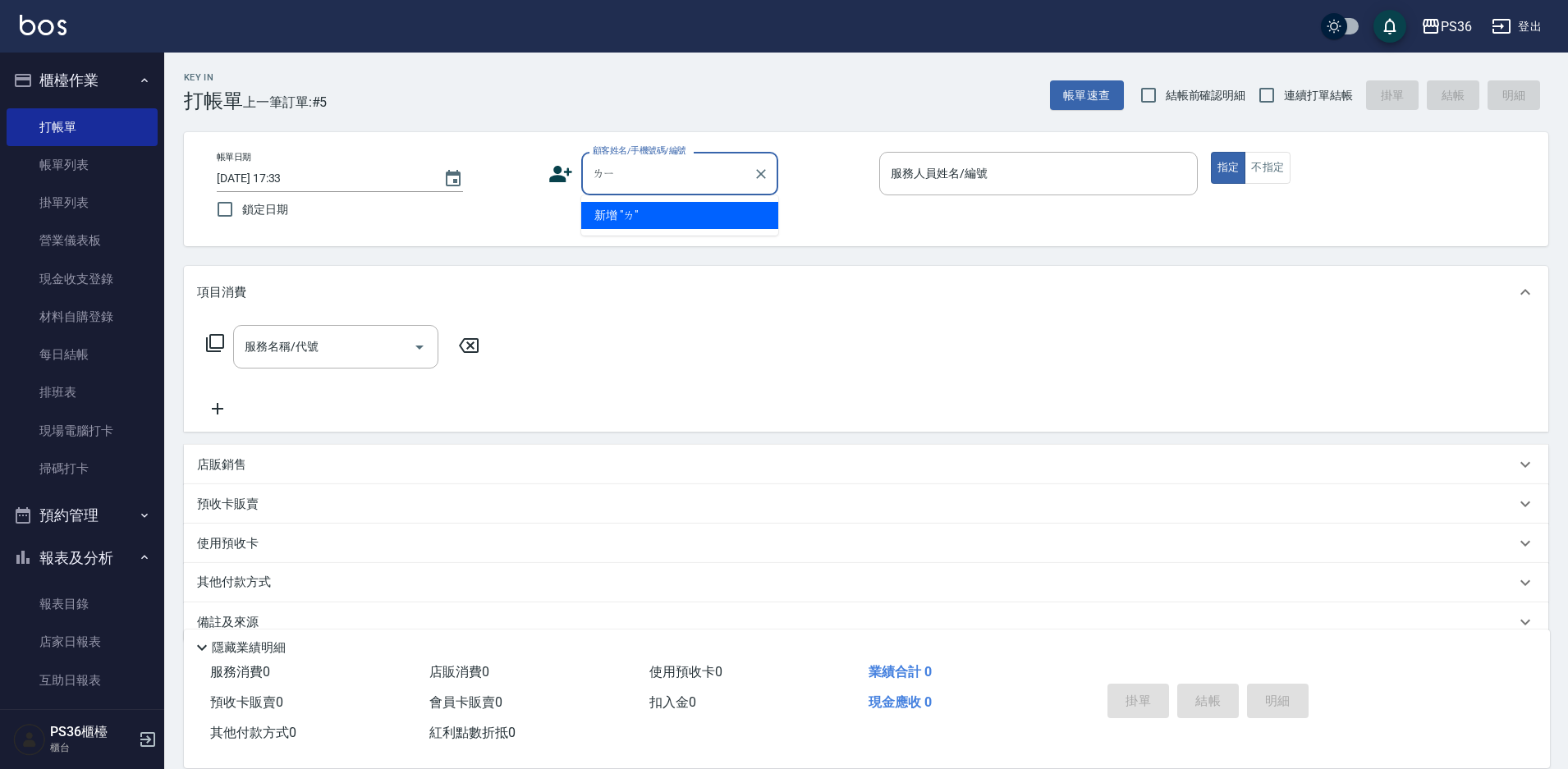
type input "[PERSON_NAME]"
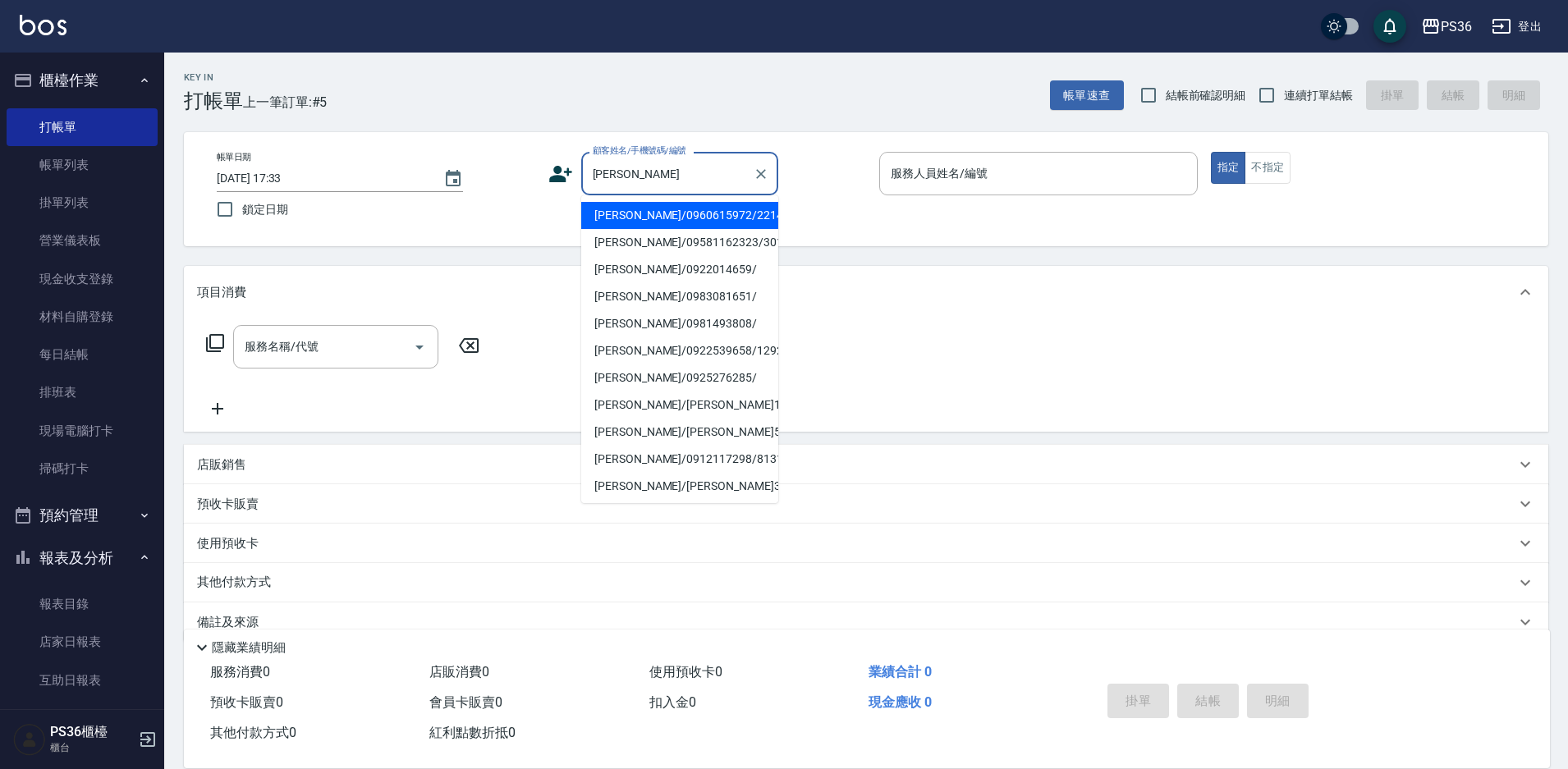
click at [646, 220] on li "[PERSON_NAME]/0960615972/2214" at bounding box center [679, 216] width 197 height 27
type input "[PERSON_NAME]/0960615972/2214"
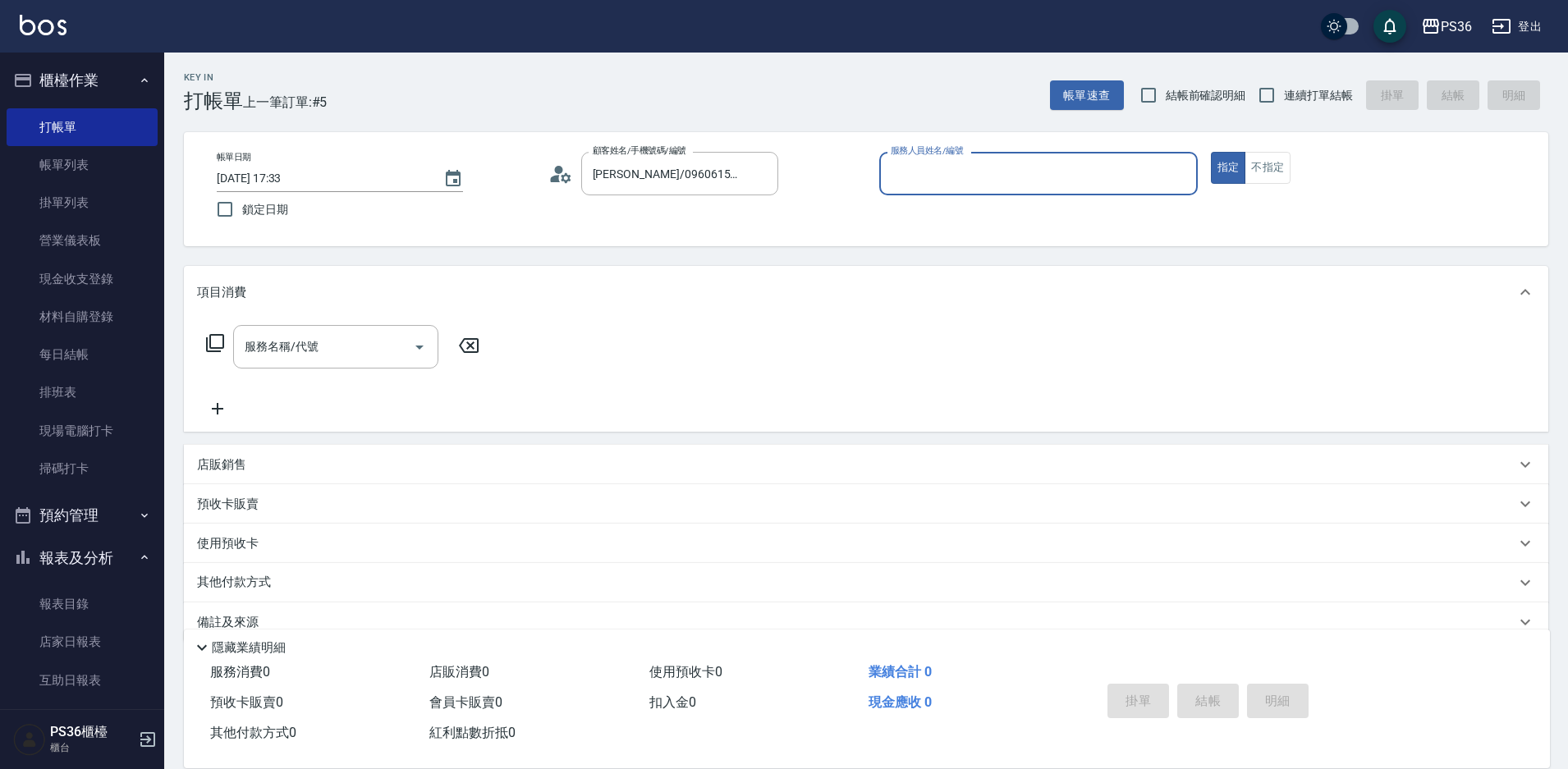
type input "Ruby-4"
click at [369, 341] on input "服務名稱/代號" at bounding box center [324, 347] width 166 height 29
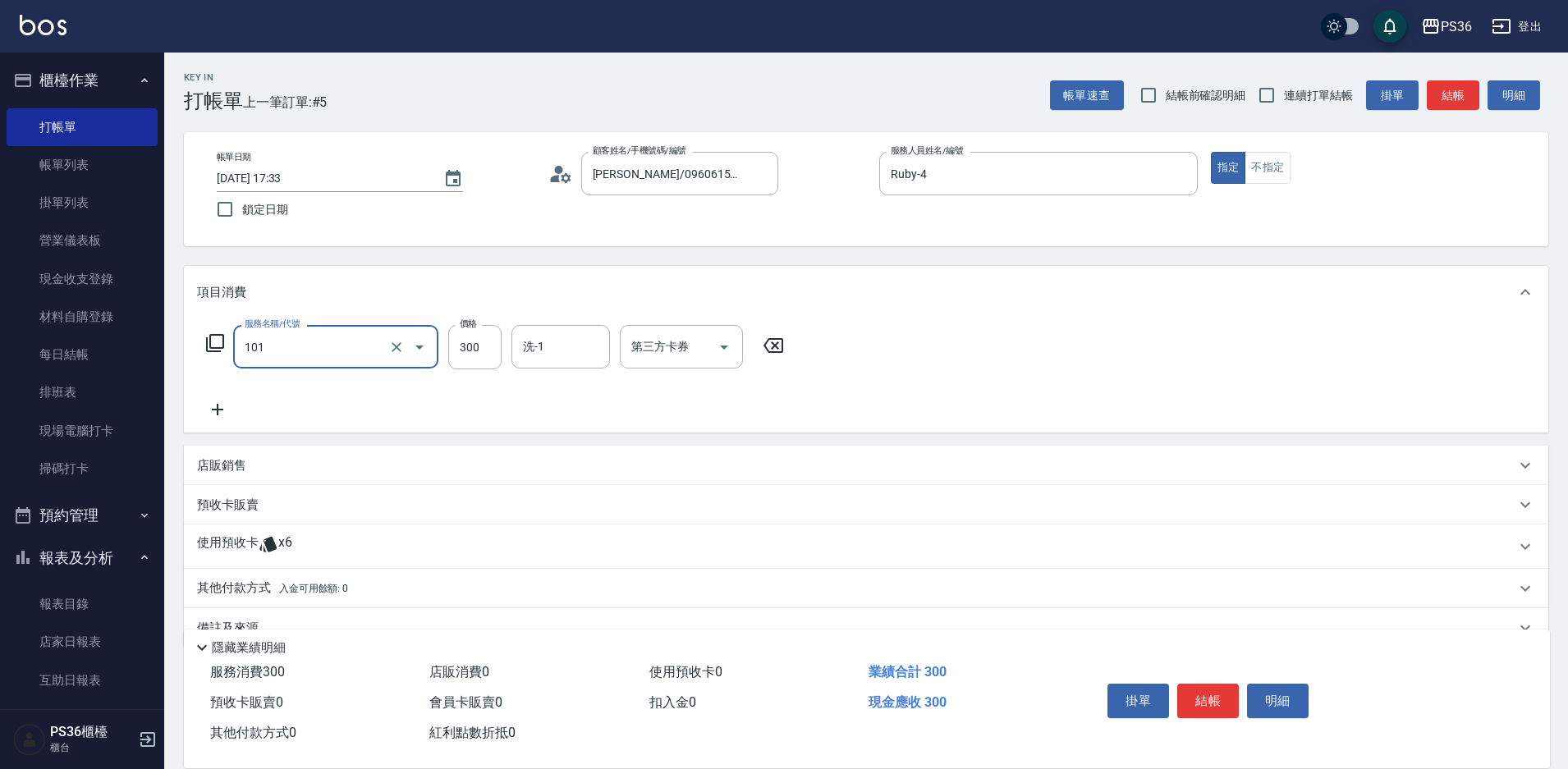
type input "洗髮(101)"
click at [224, 413] on icon at bounding box center [218, 410] width 41 height 20
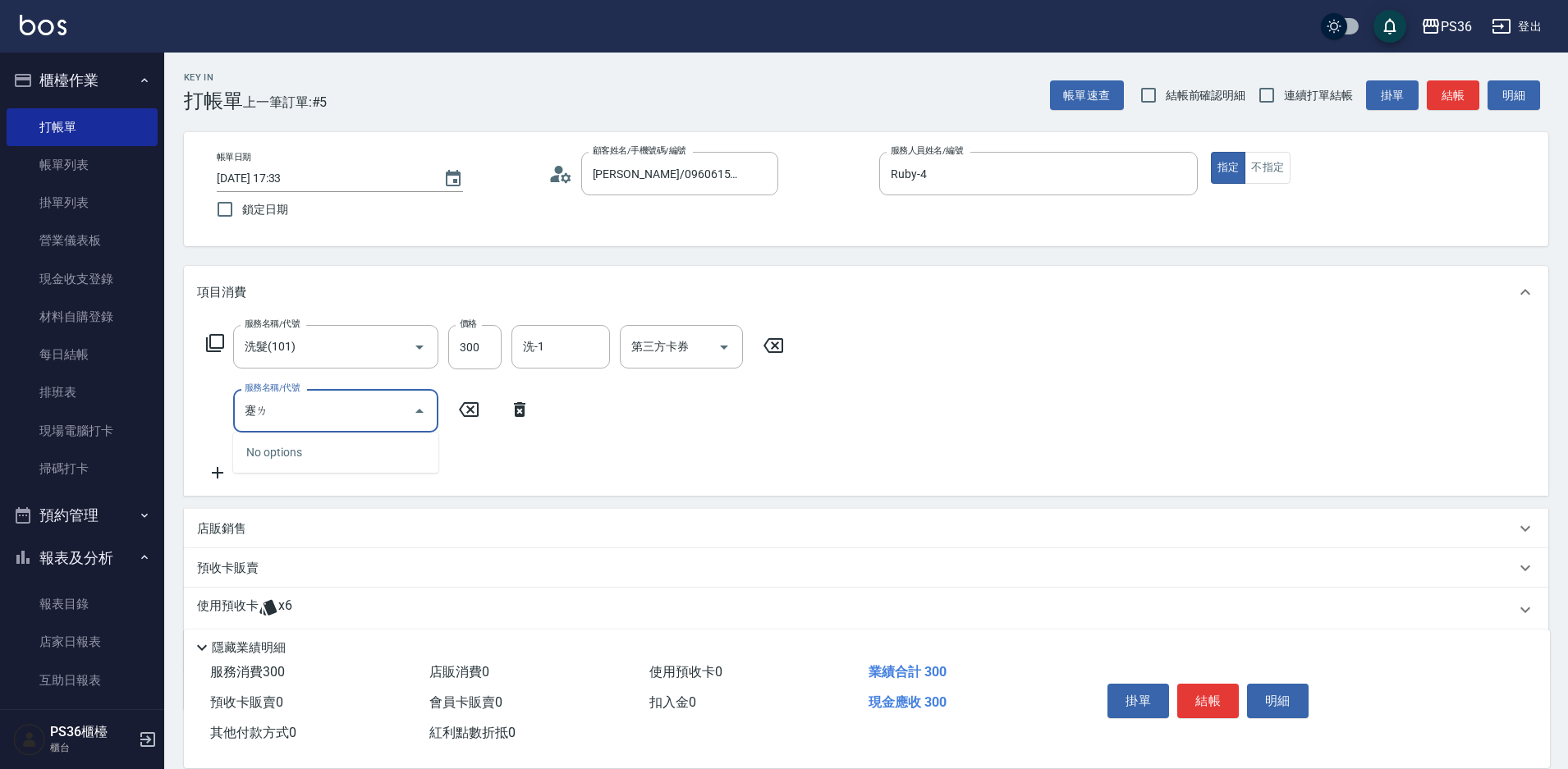
type input "蹇"
click at [513, 358] on div "洗-1" at bounding box center [561, 347] width 99 height 44
type input "剪瀏海(1005)"
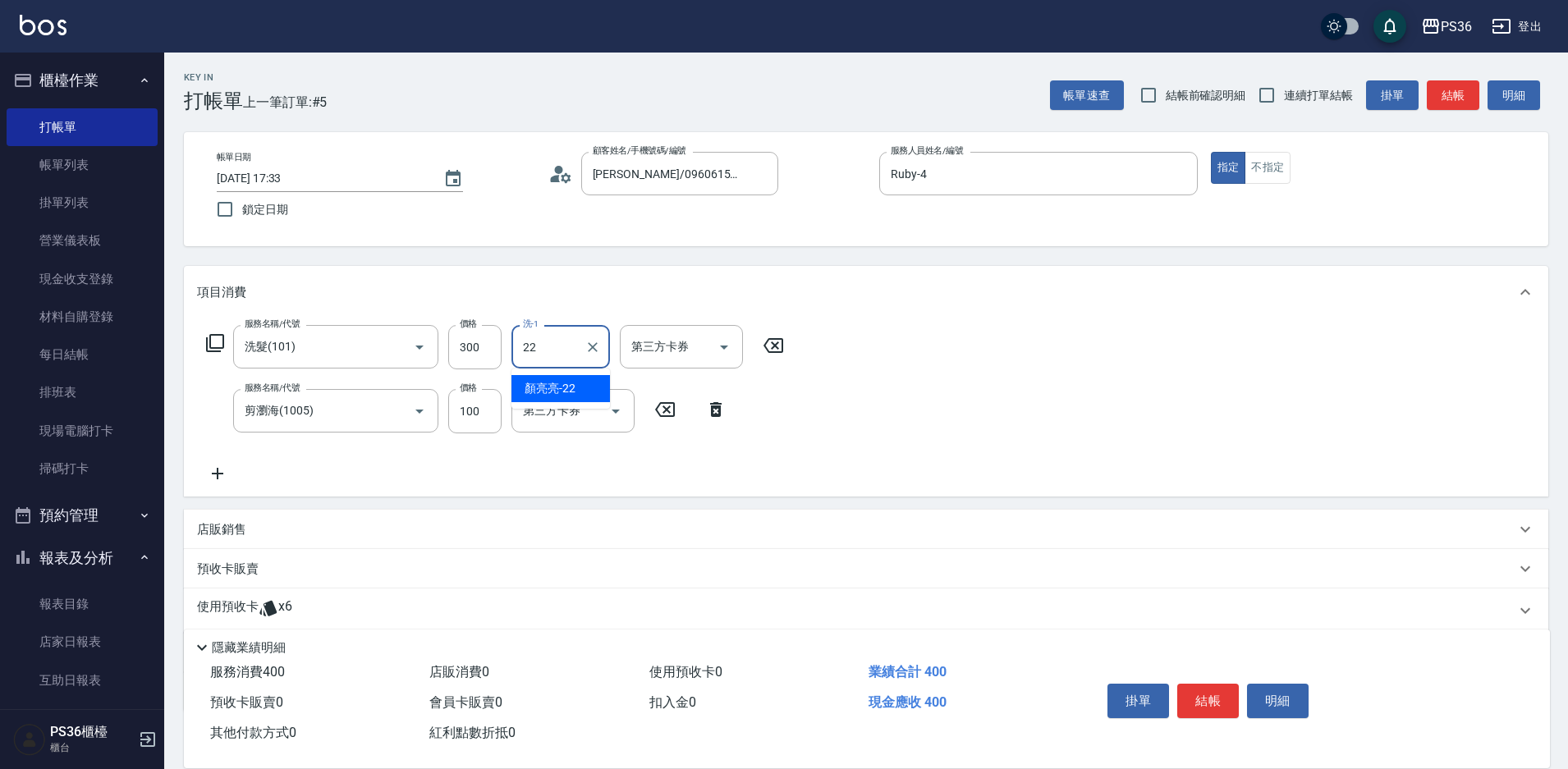
type input "[PERSON_NAME]-22"
click at [1207, 694] on button "結帳" at bounding box center [1208, 700] width 62 height 35
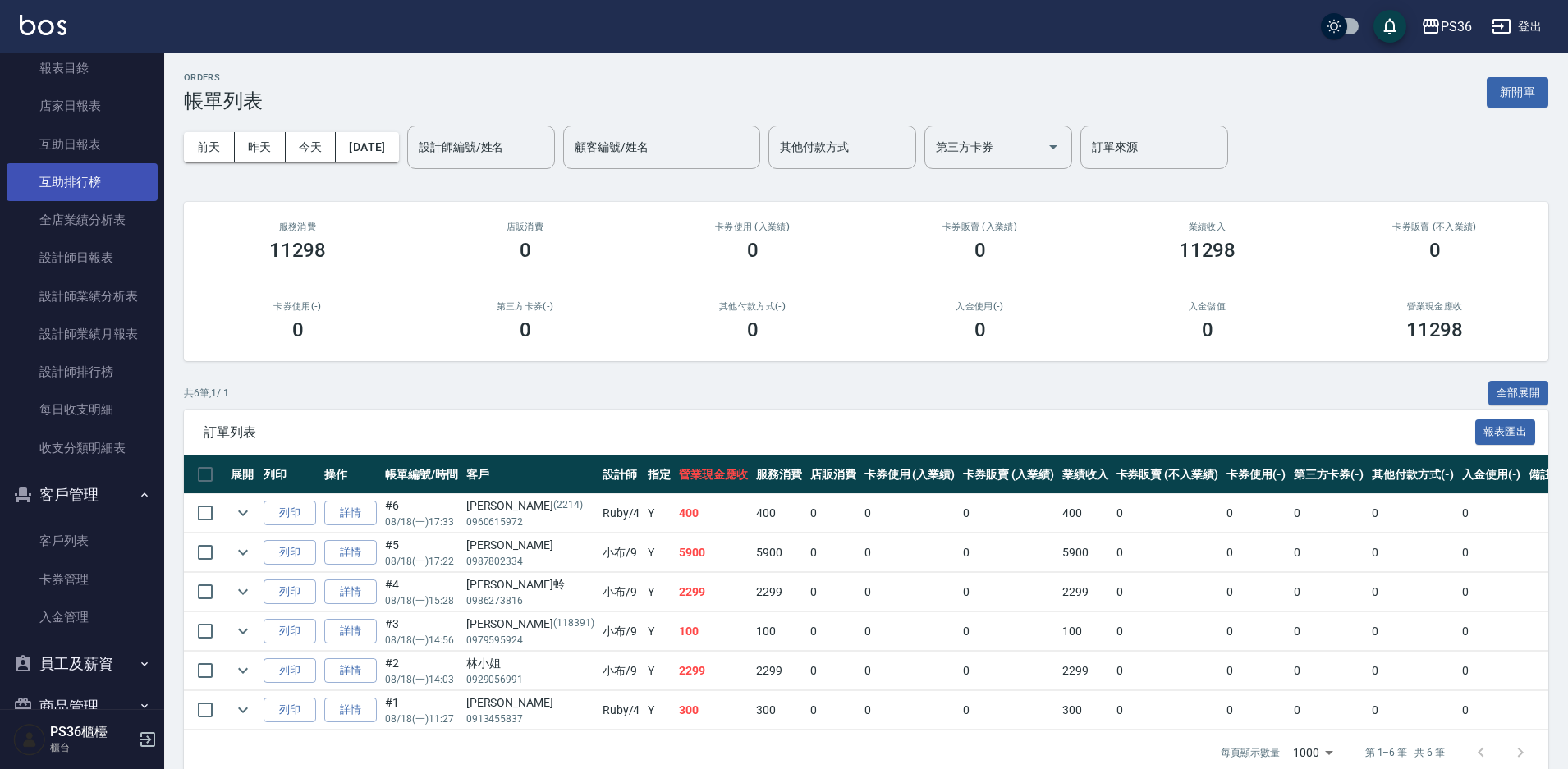
scroll to position [453, 0]
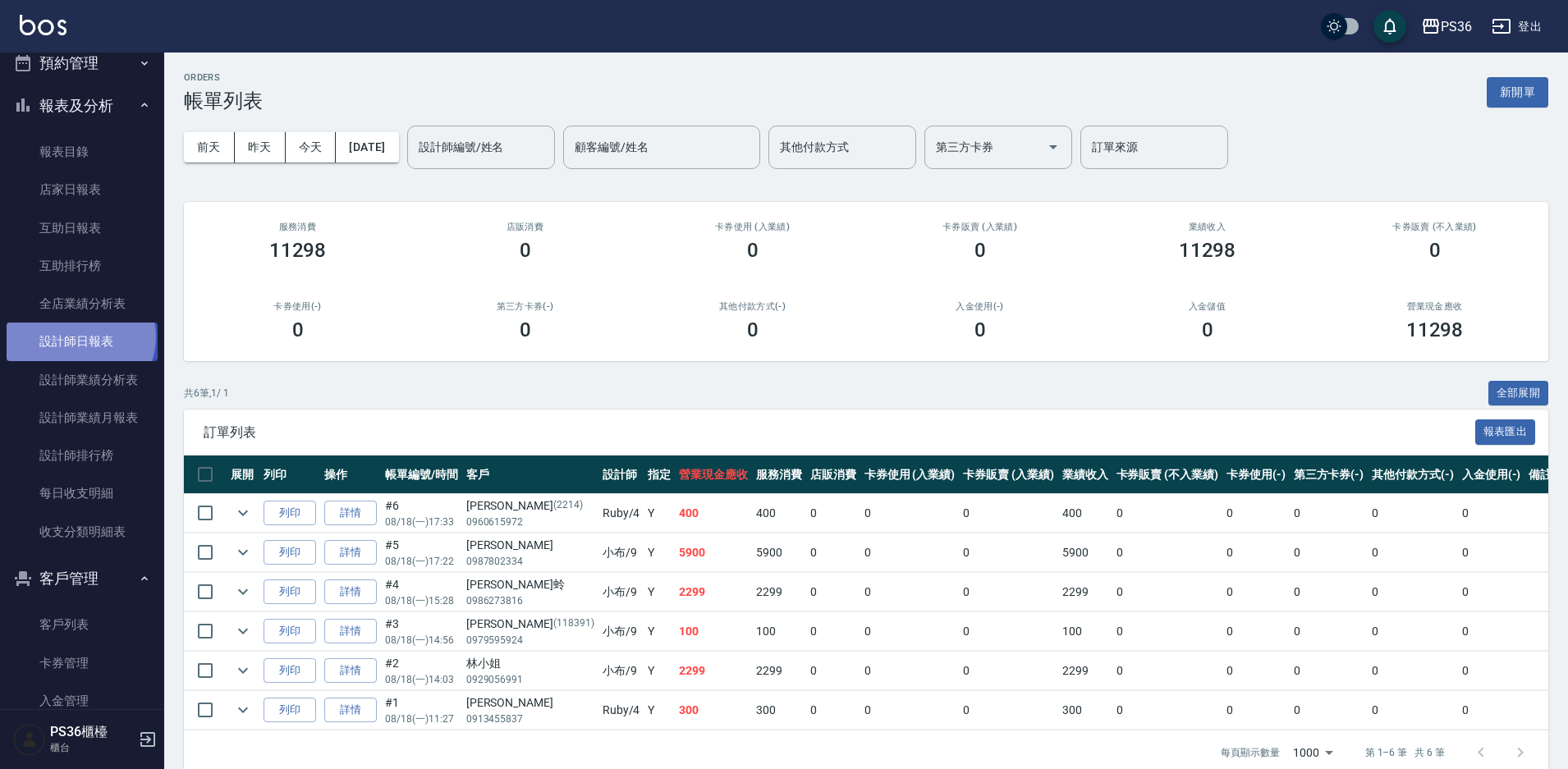
click at [78, 337] on link "設計師日報表" at bounding box center [81, 341] width 151 height 37
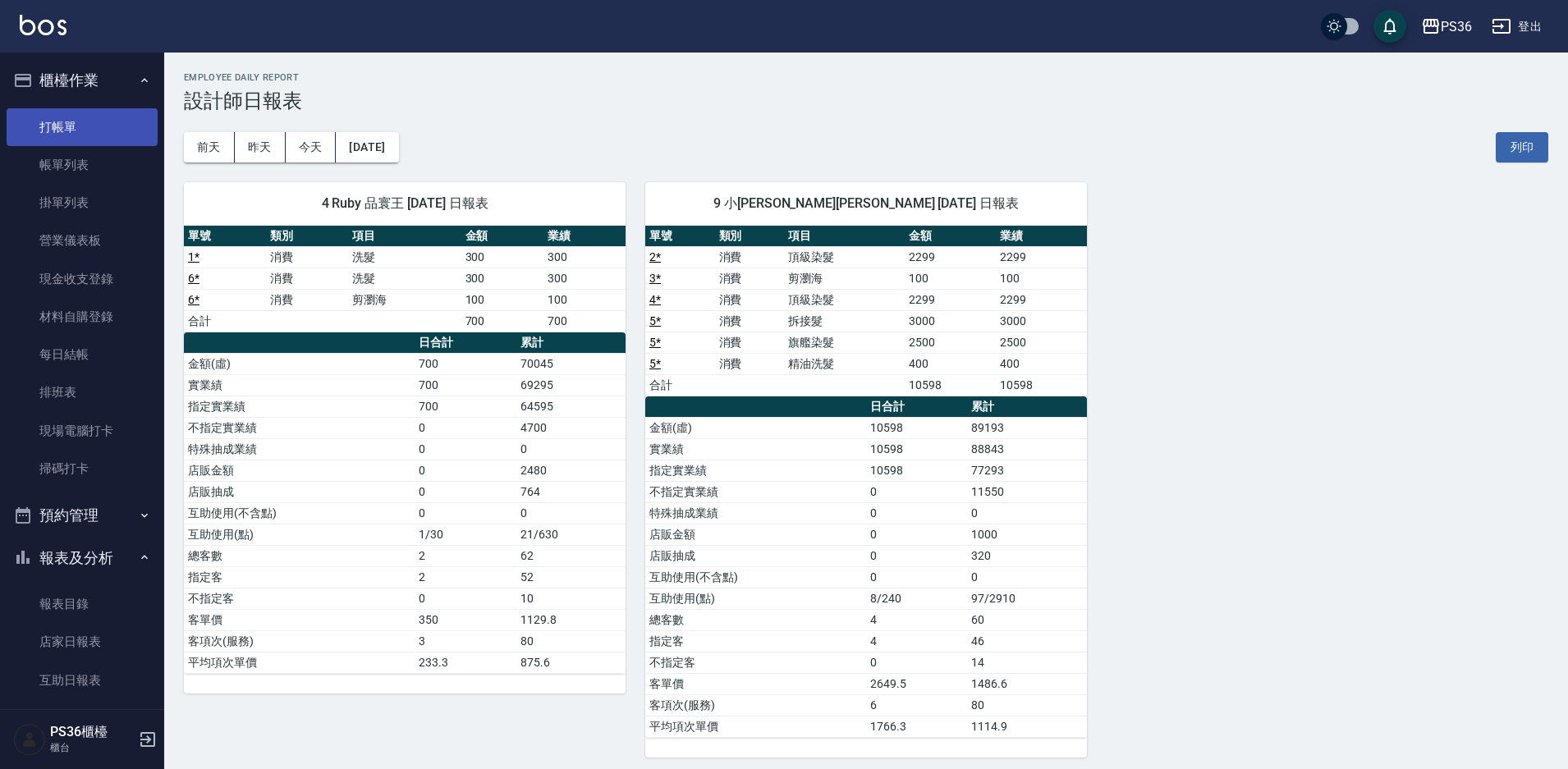
click at [36, 140] on link "打帳單" at bounding box center [81, 127] width 151 height 37
